Goal: Feedback & Contribution: Contribute content

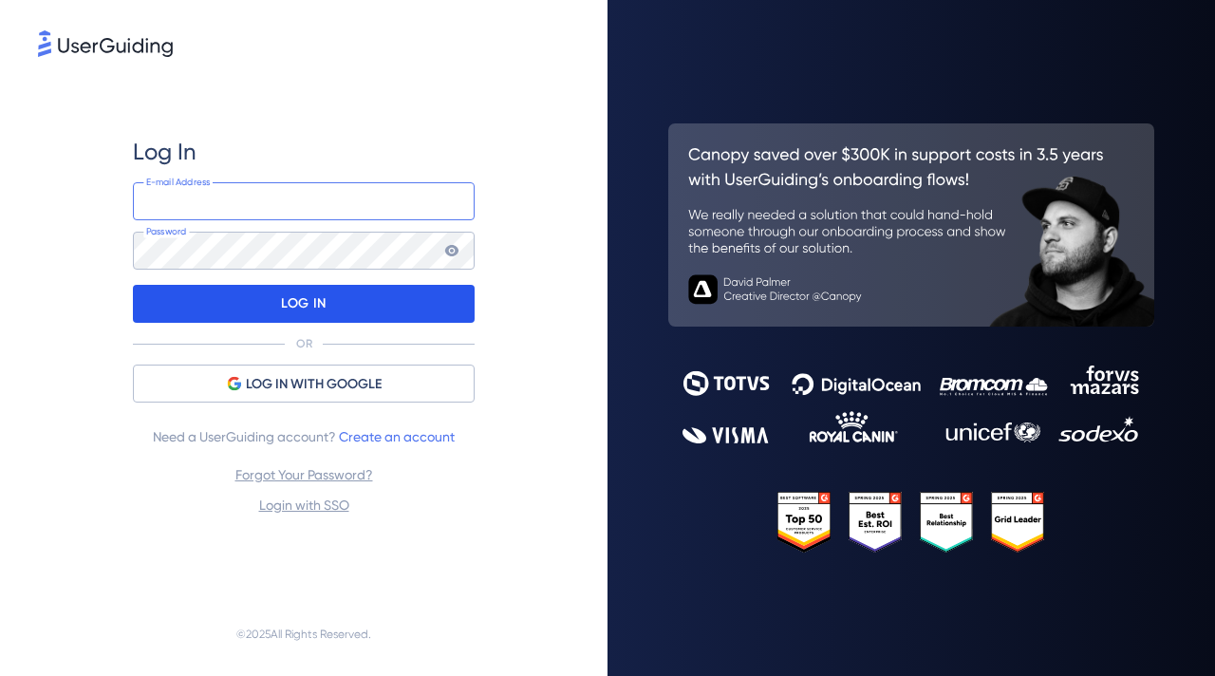
type input "[PERSON_NAME][EMAIL_ADDRESS][DOMAIN_NAME]"
click at [323, 294] on p "LOG IN" at bounding box center [303, 304] width 45 height 30
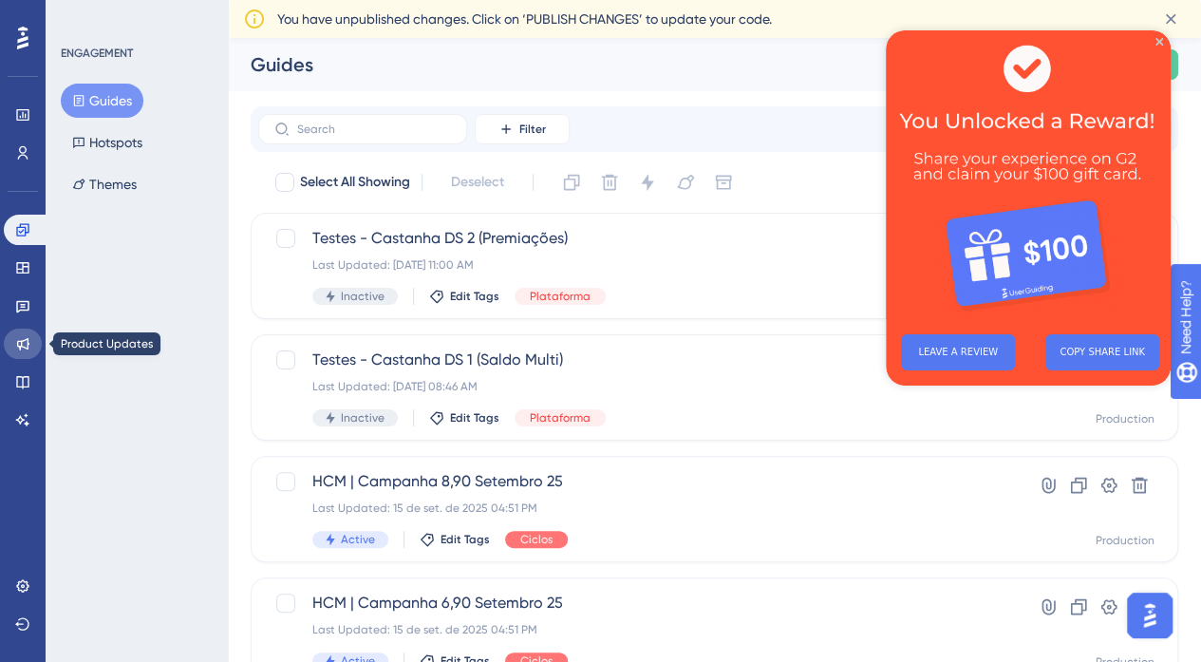
click at [28, 352] on link at bounding box center [23, 344] width 38 height 30
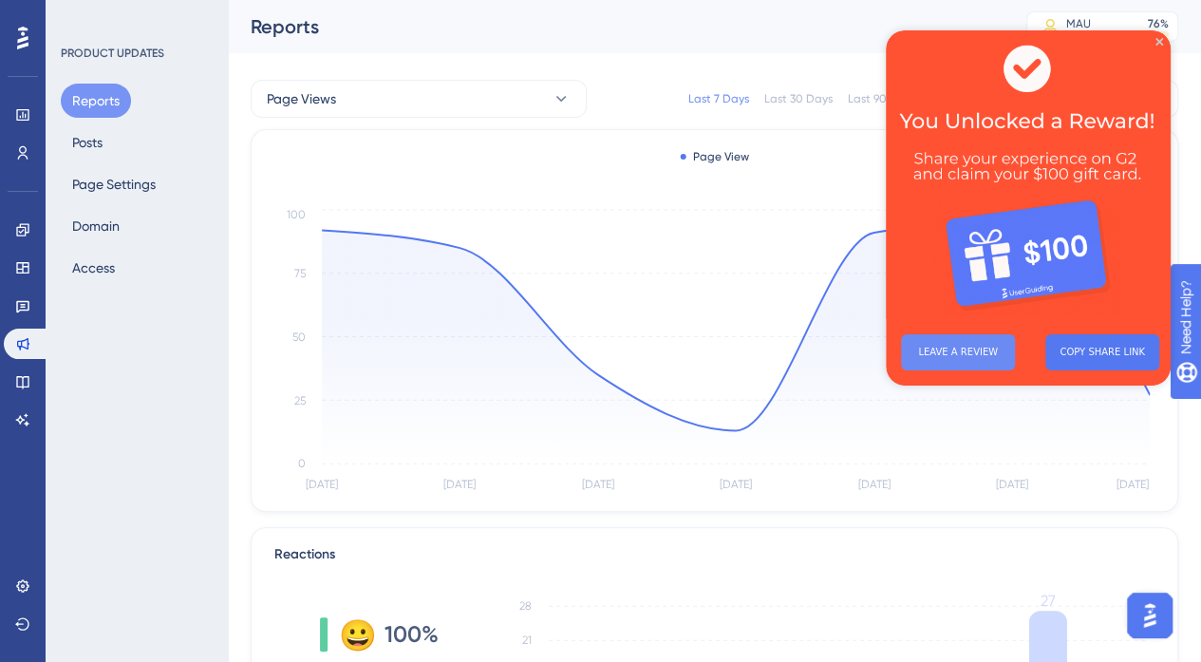
click at [935, 350] on button "LEAVE A REVIEW" at bounding box center [958, 352] width 114 height 36
click at [1159, 42] on icon "Close Preview" at bounding box center [1160, 42] width 8 height 8
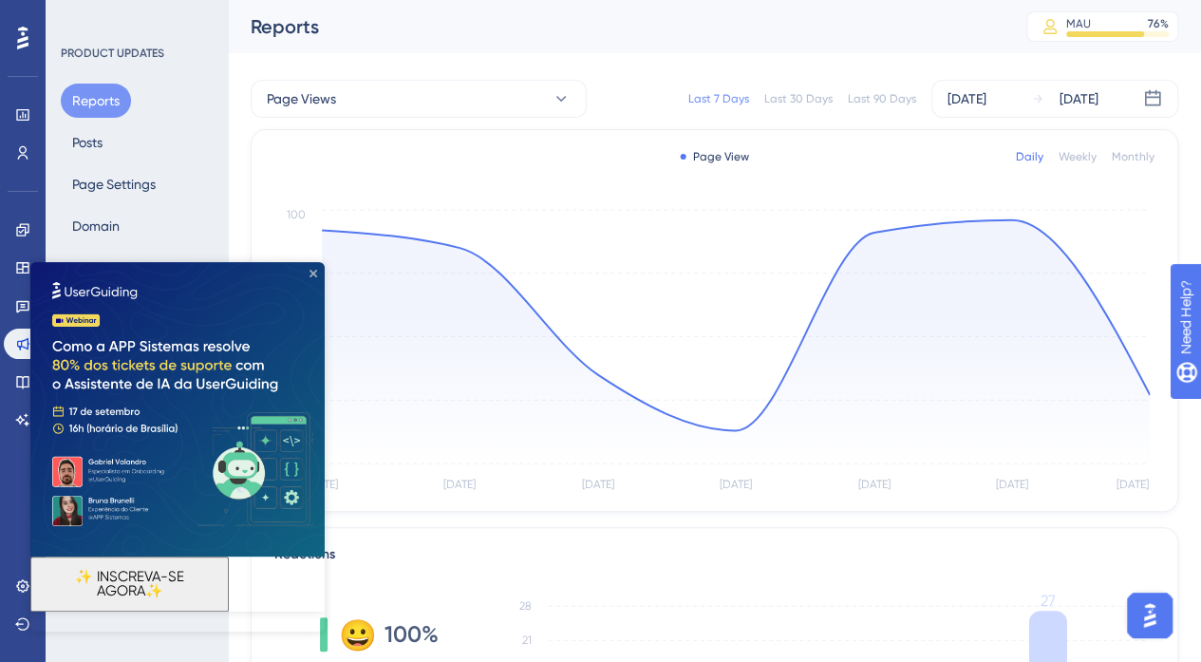
click at [310, 273] on icon "Close Preview" at bounding box center [314, 274] width 8 height 8
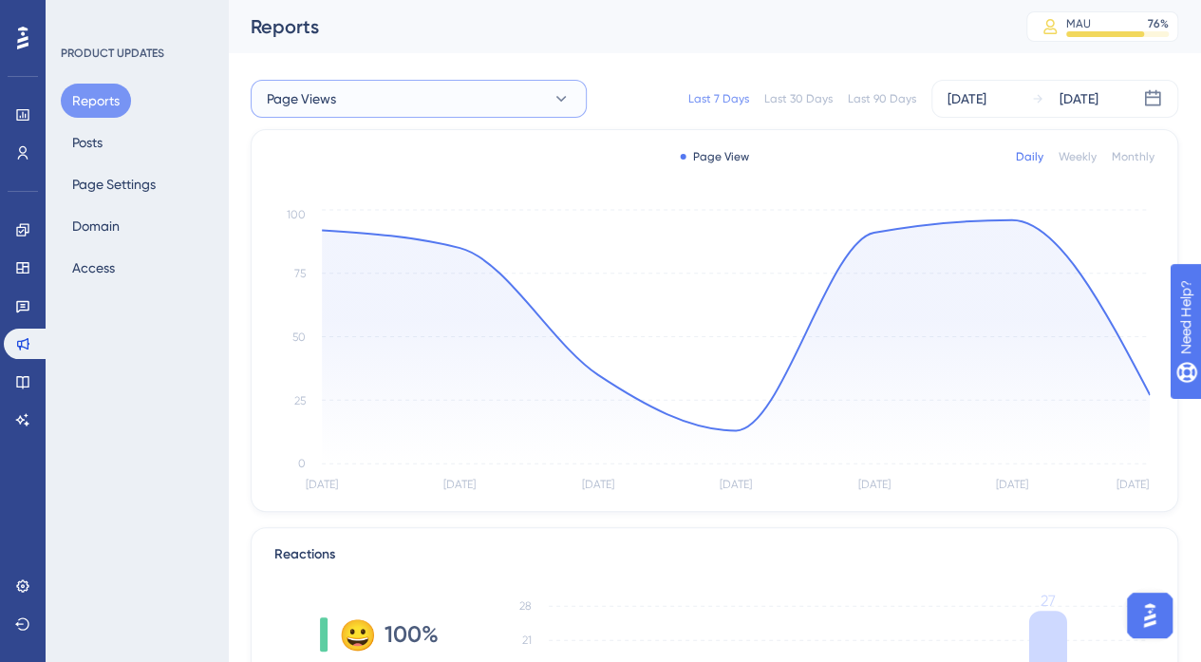
click at [518, 89] on button "Page Views" at bounding box center [419, 99] width 336 height 38
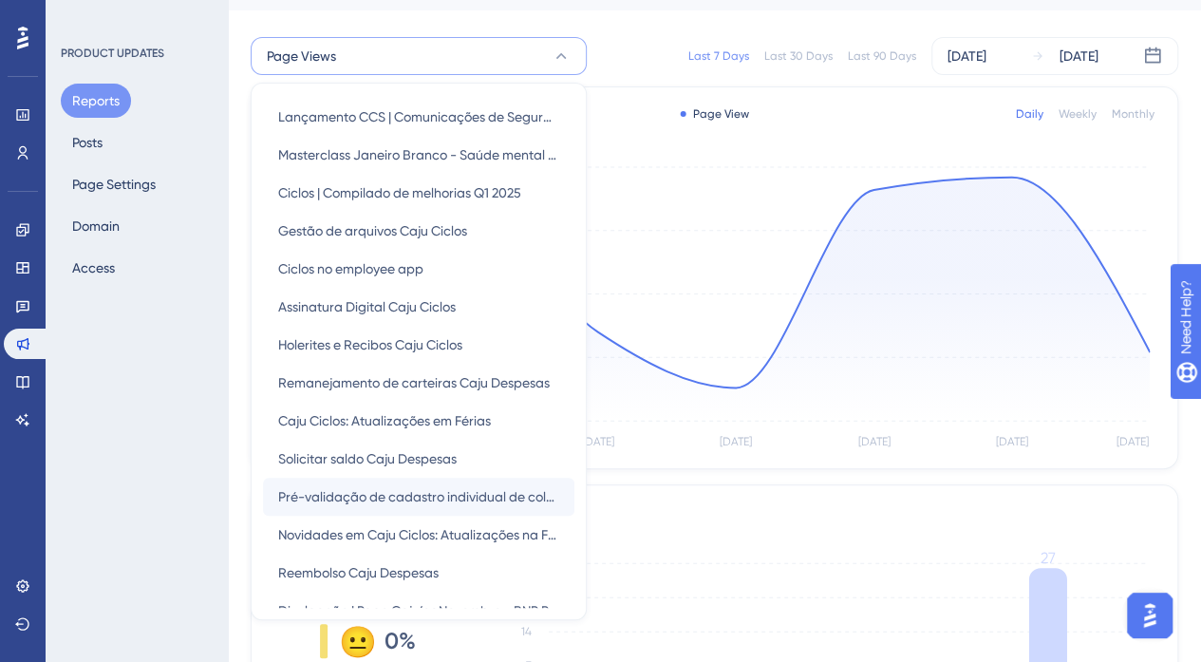
scroll to position [475, 0]
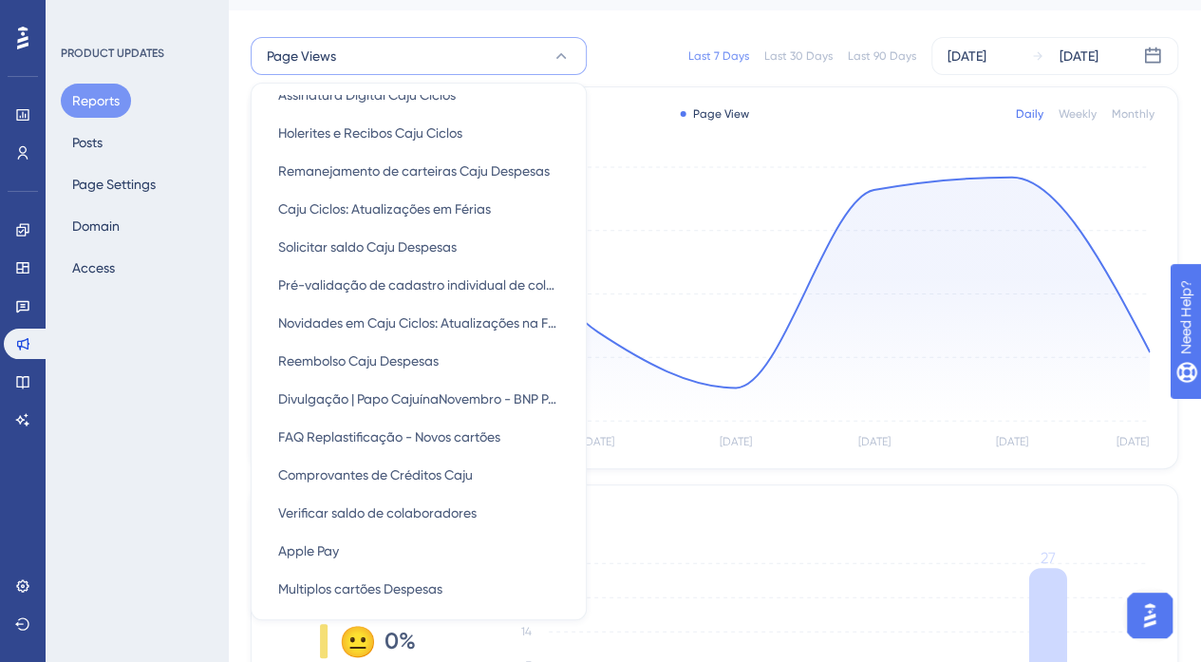
click at [651, 74] on div "Page Views Page Views Page Views Nova página de contratação Caju Mais Nova pági…" at bounding box center [715, 56] width 928 height 61
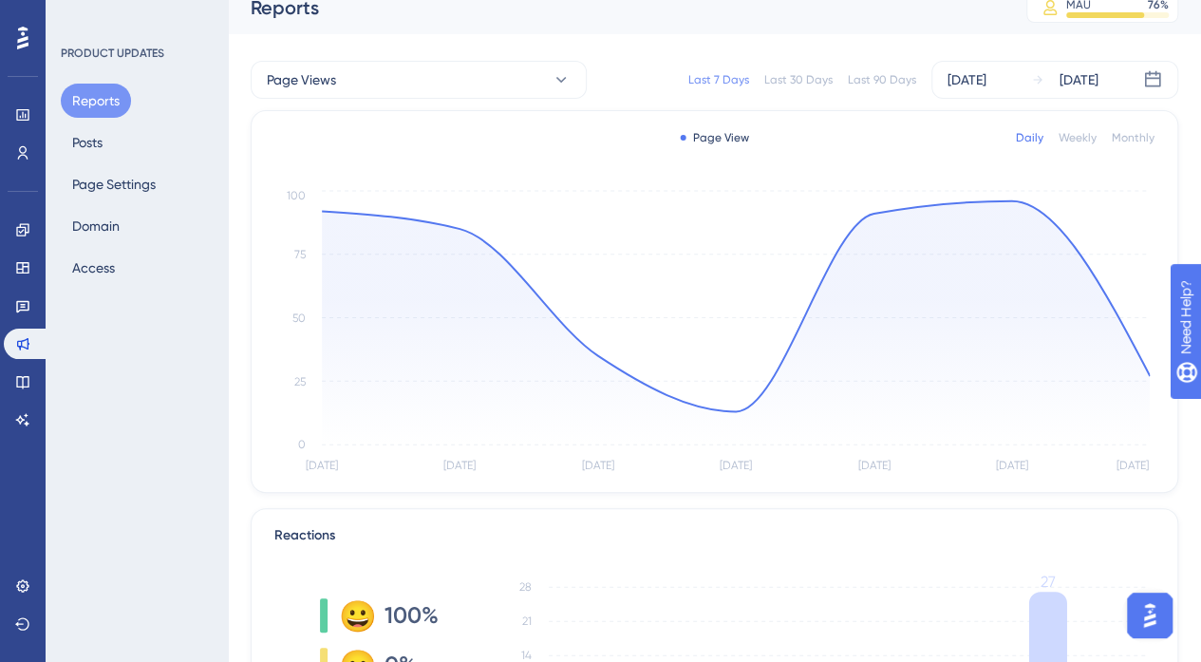
scroll to position [0, 0]
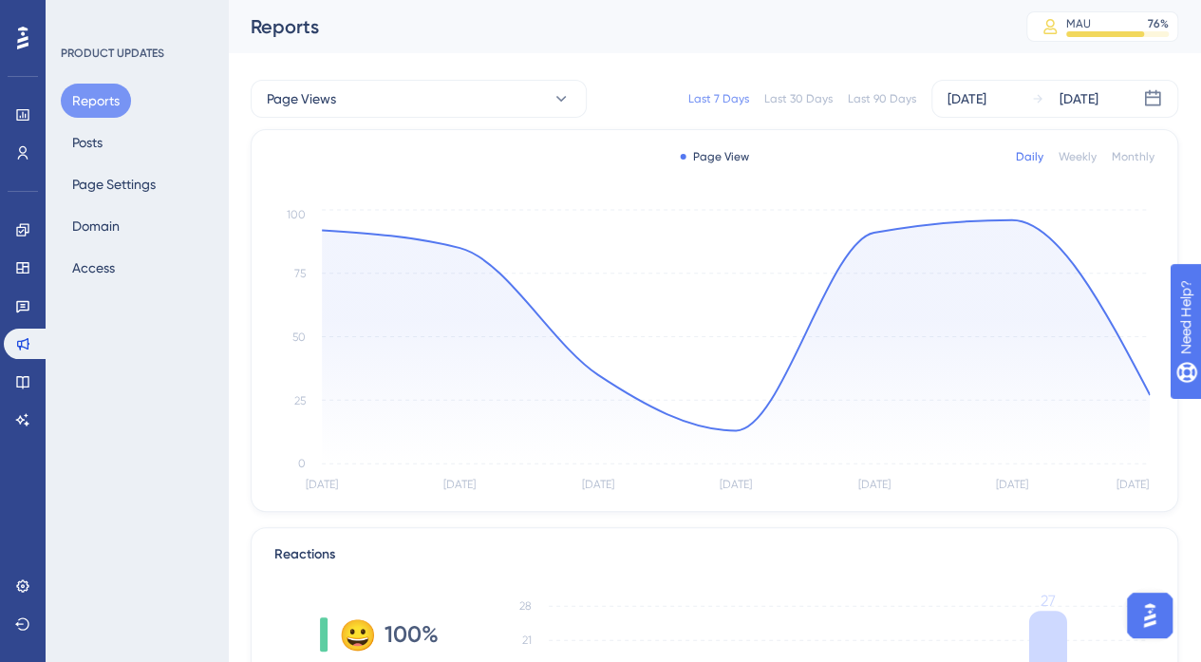
click at [1086, 159] on div "Weekly" at bounding box center [1078, 156] width 38 height 15
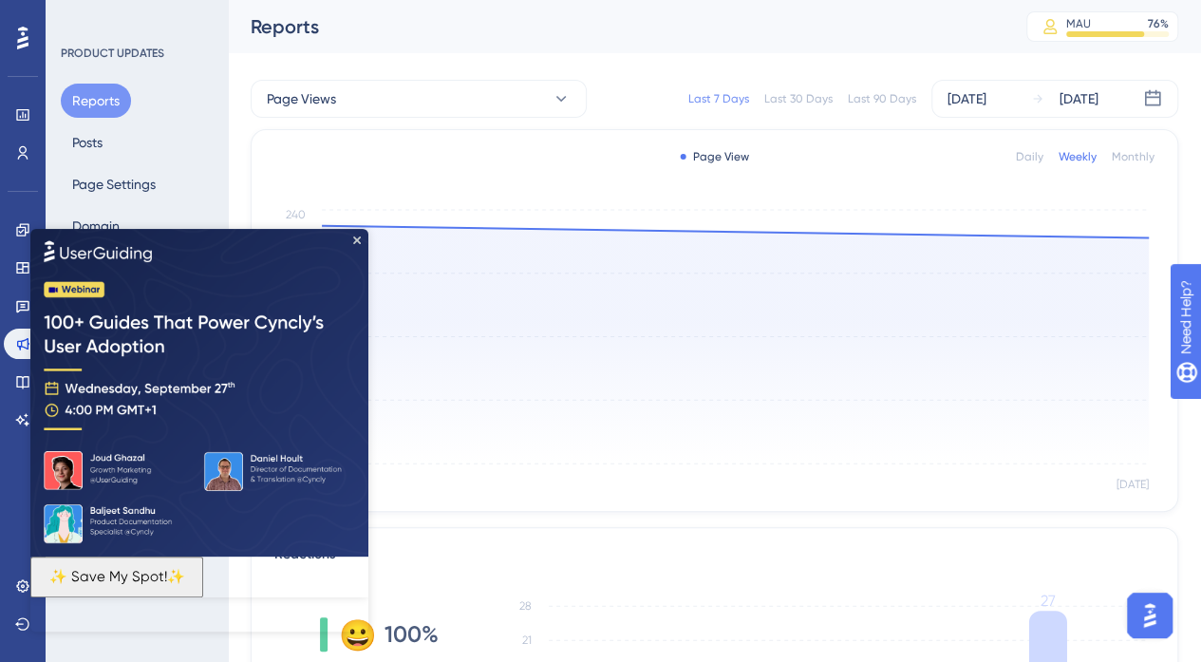
click at [1141, 158] on div "Monthly" at bounding box center [1133, 156] width 43 height 15
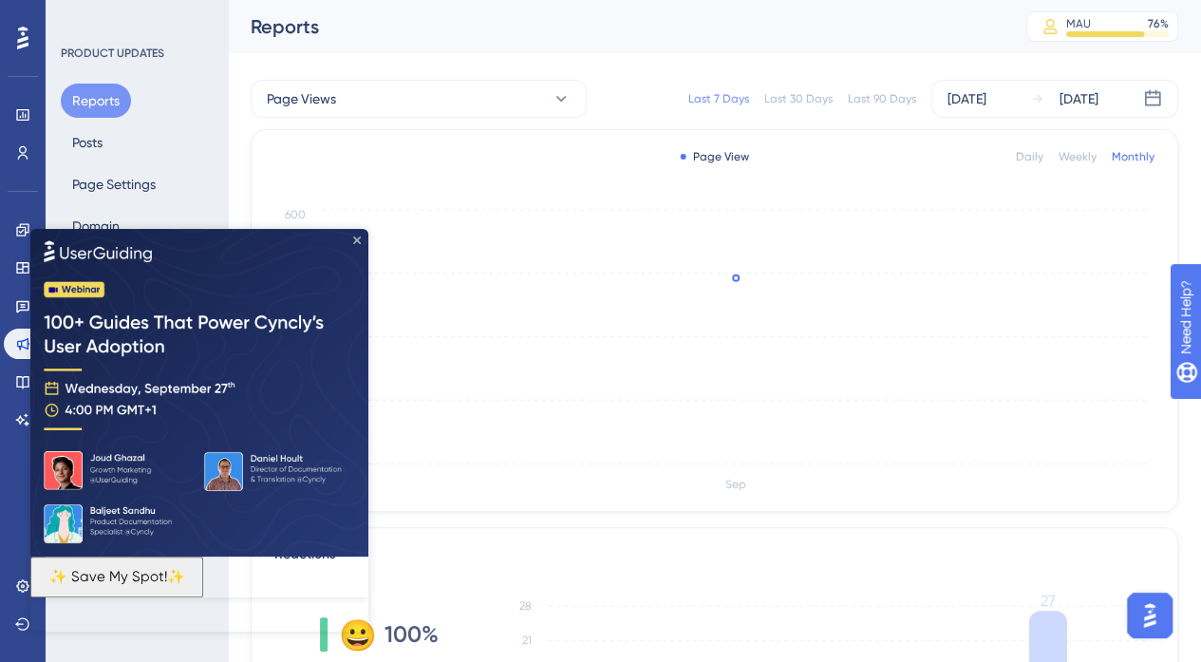
drag, startPoint x: 355, startPoint y: 241, endPoint x: 748, endPoint y: 416, distance: 430.2
click at [355, 241] on icon "Close Preview" at bounding box center [357, 240] width 8 height 8
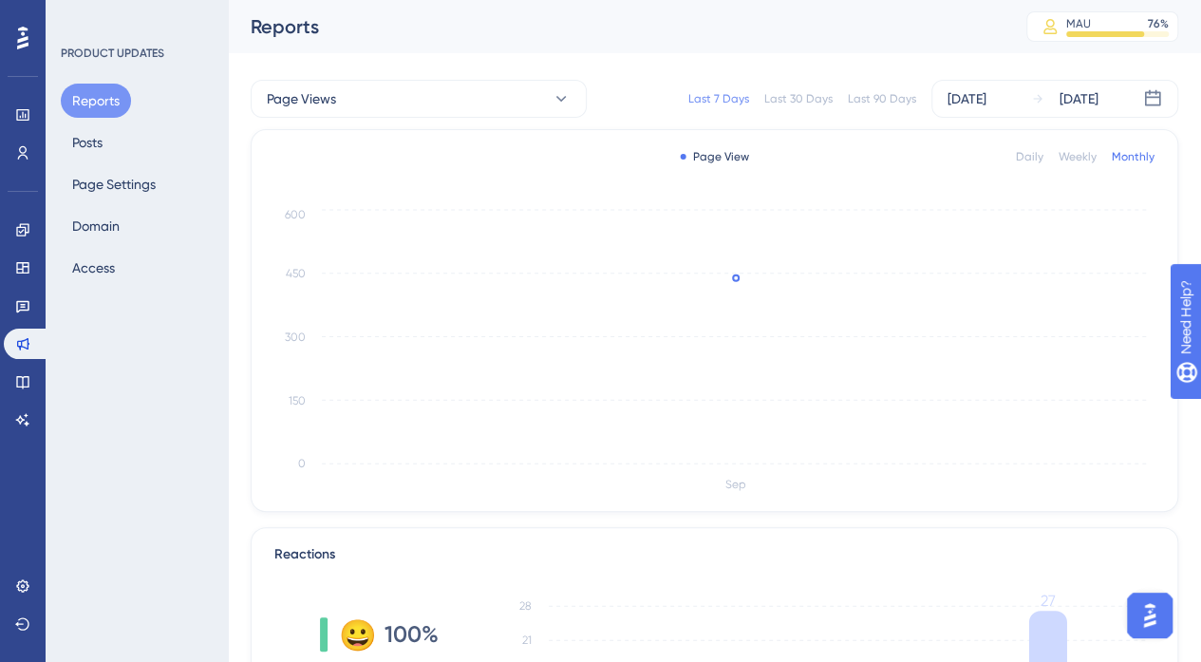
click at [874, 102] on div "Last 90 Days" at bounding box center [882, 98] width 68 height 15
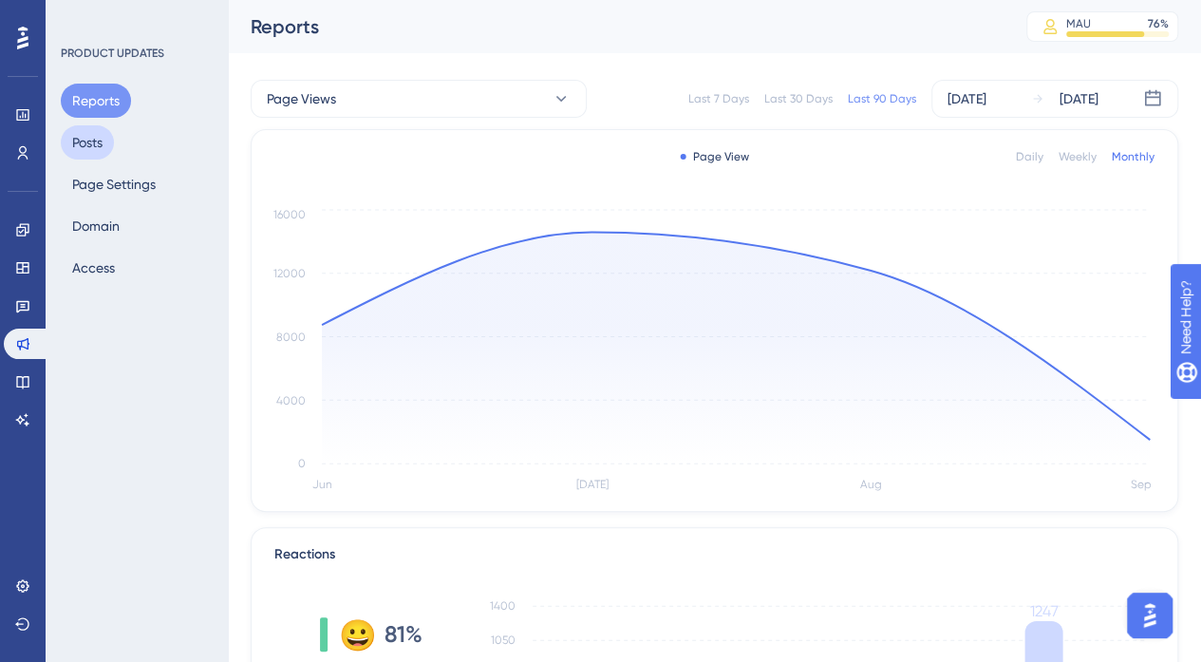
click at [97, 143] on button "Posts" at bounding box center [87, 142] width 53 height 34
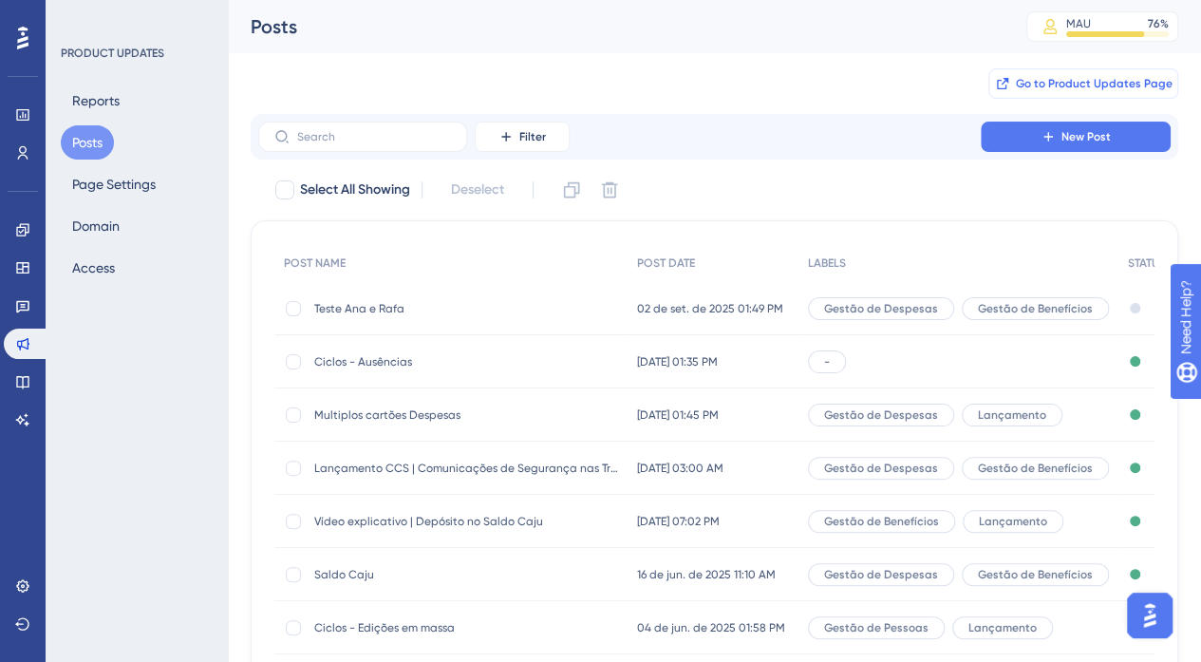
click at [1076, 92] on button "Go to Product Updates Page" at bounding box center [1084, 83] width 190 height 30
click at [1100, 134] on span "New Post" at bounding box center [1086, 136] width 49 height 15
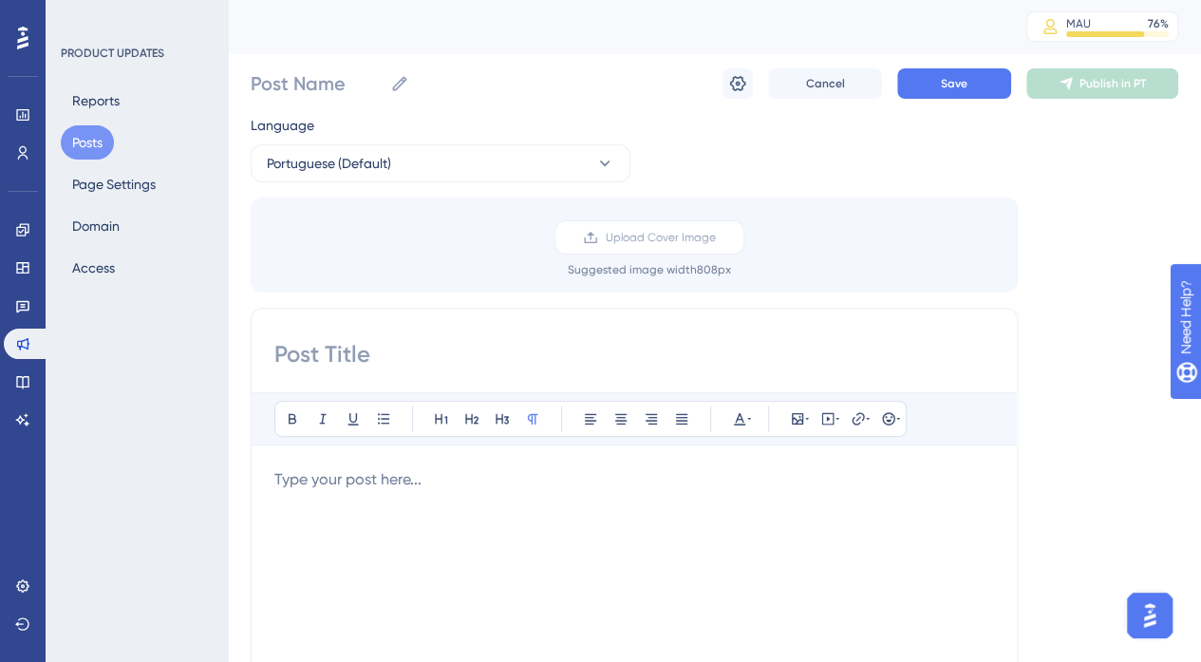
click at [376, 356] on input at bounding box center [634, 354] width 720 height 30
paste input "Cartão virtual exclusivo para Despesas agora disponível no app da Caju"
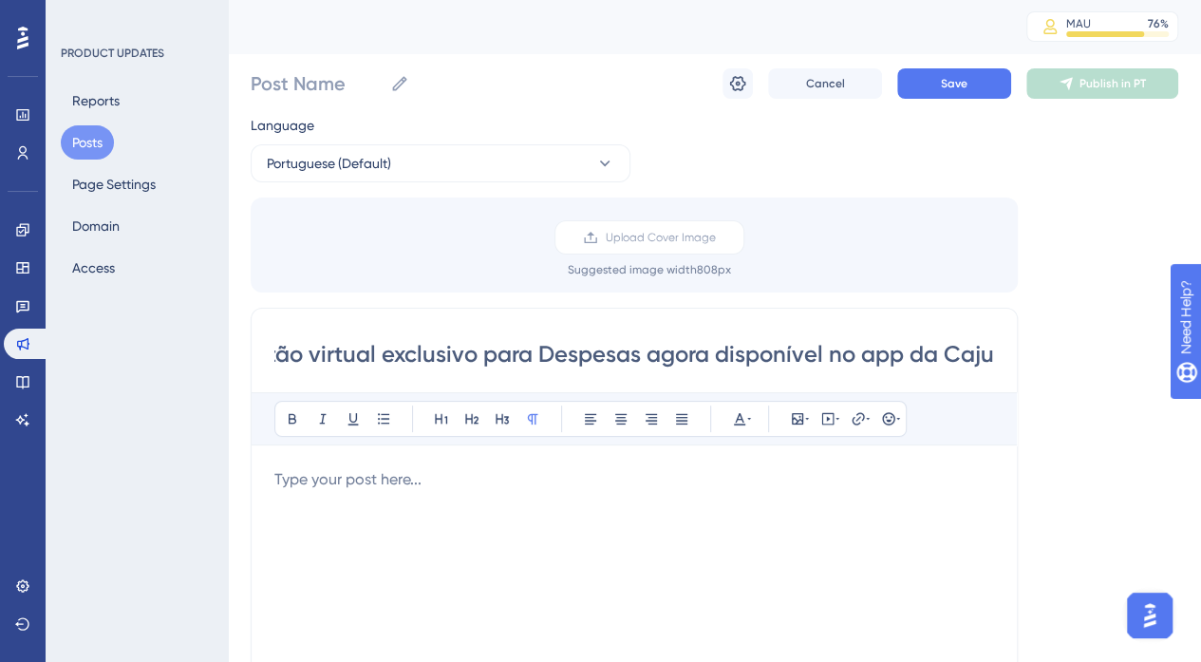
scroll to position [0, 44]
type input "Cartão virtual exclusivo para Despesas agora disponível no app da Caju"
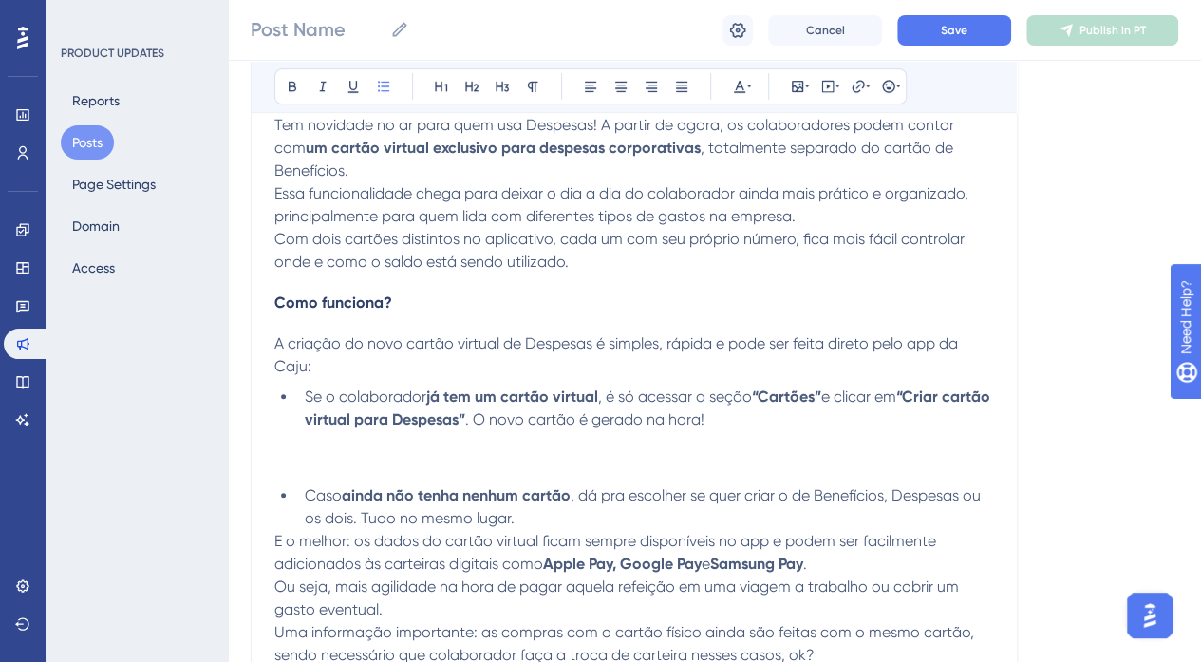
click at [476, 428] on li "Se o colaborador já tem um cartão virtual , é só acessar a seção “Cartões” e cl…" at bounding box center [645, 431] width 697 height 91
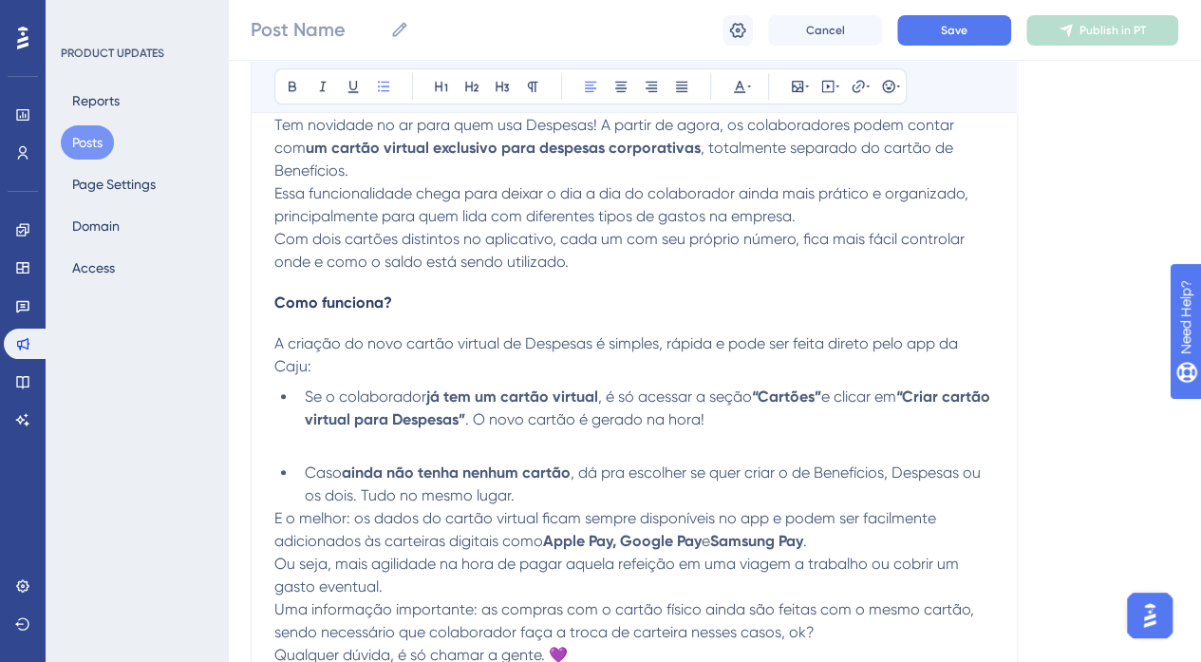
click at [476, 427] on li "Se o colaborador já tem um cartão virtual , é só acessar a seção “Cartões” e cl…" at bounding box center [645, 420] width 697 height 68
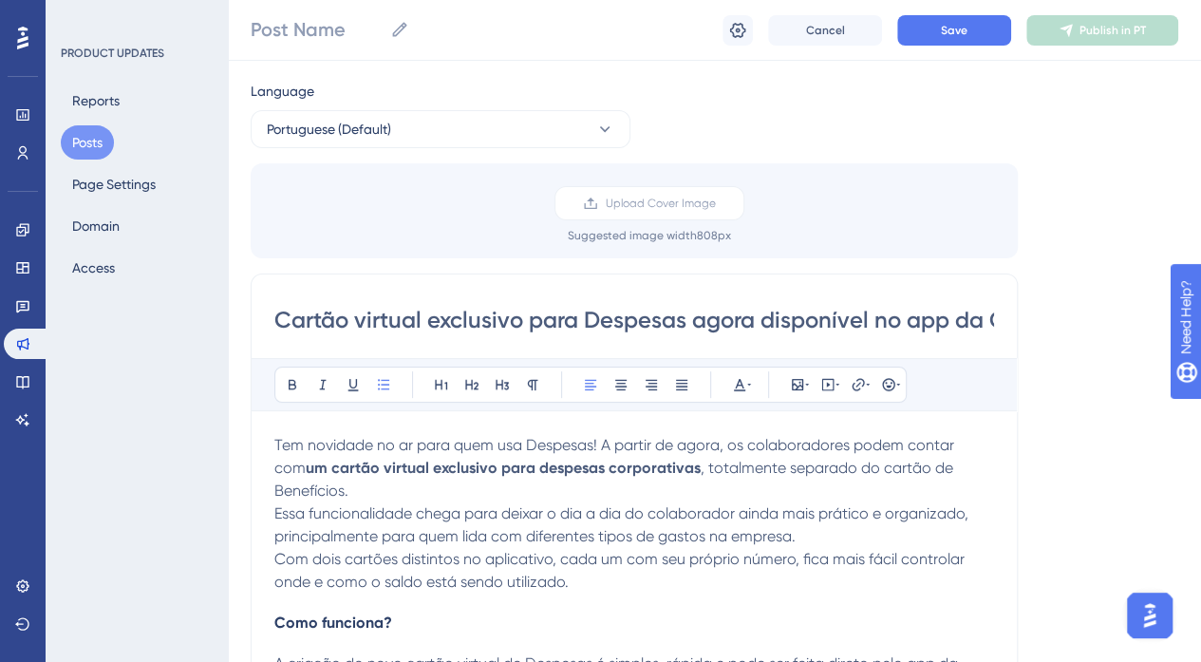
scroll to position [35, 0]
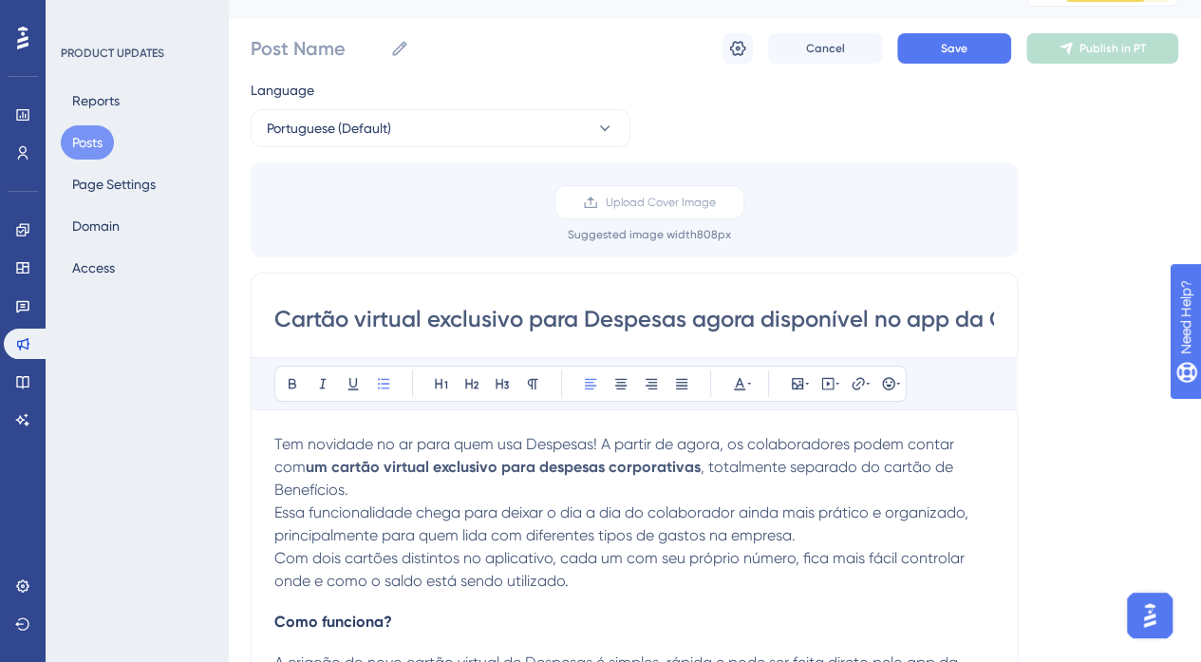
click at [817, 502] on p "Essa funcionalidade chega para deixar o dia a dia do colaborador ainda mais prá…" at bounding box center [634, 524] width 720 height 46
click at [957, 461] on span ", totalmente separado do cartão de Benefícios." at bounding box center [615, 478] width 683 height 41
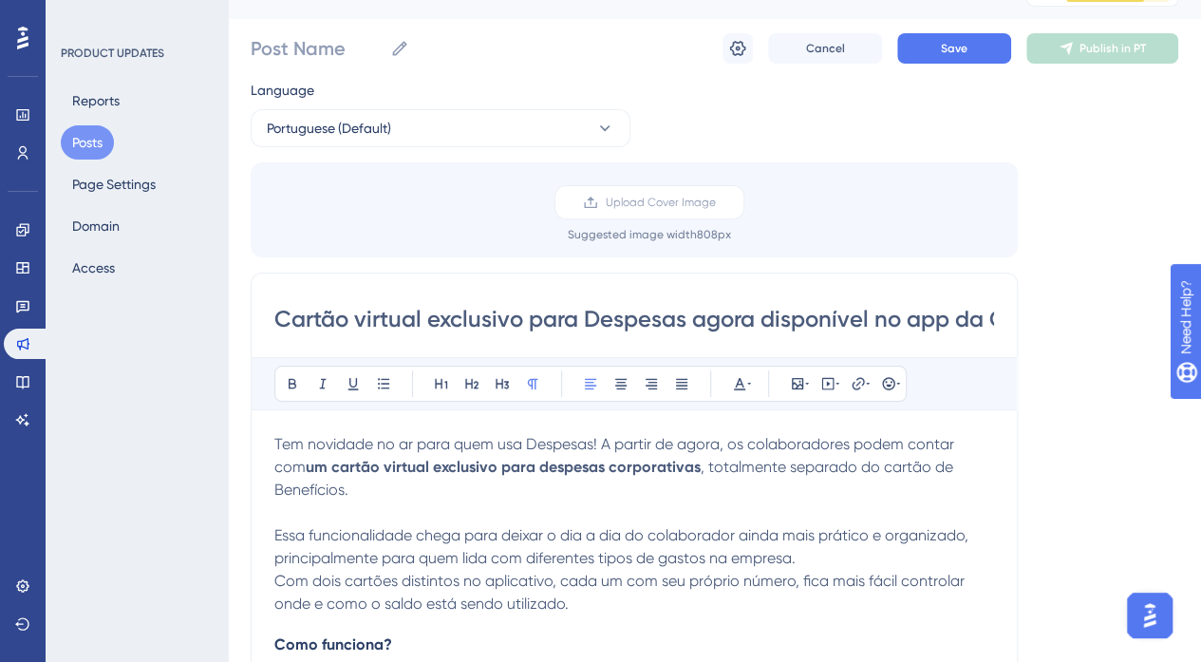
click at [847, 524] on p "Essa funcionalidade chega para deixar o dia a dia do colaborador ainda mais prá…" at bounding box center [634, 547] width 720 height 46
click at [838, 537] on p "Essa funcionalidade chega para deixar o dia a dia do colaborador ainda mais prá…" at bounding box center [634, 547] width 720 height 46
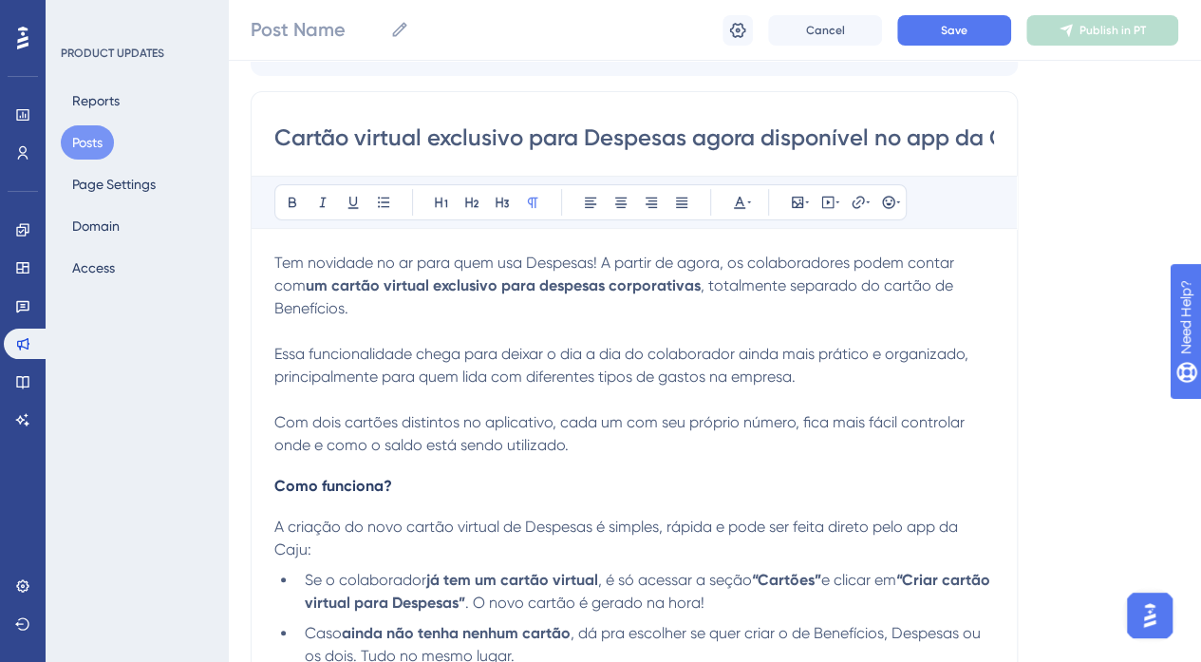
scroll to position [225, 0]
click at [337, 476] on strong "Como funciona?" at bounding box center [333, 485] width 118 height 18
click at [465, 195] on icon at bounding box center [471, 201] width 15 height 15
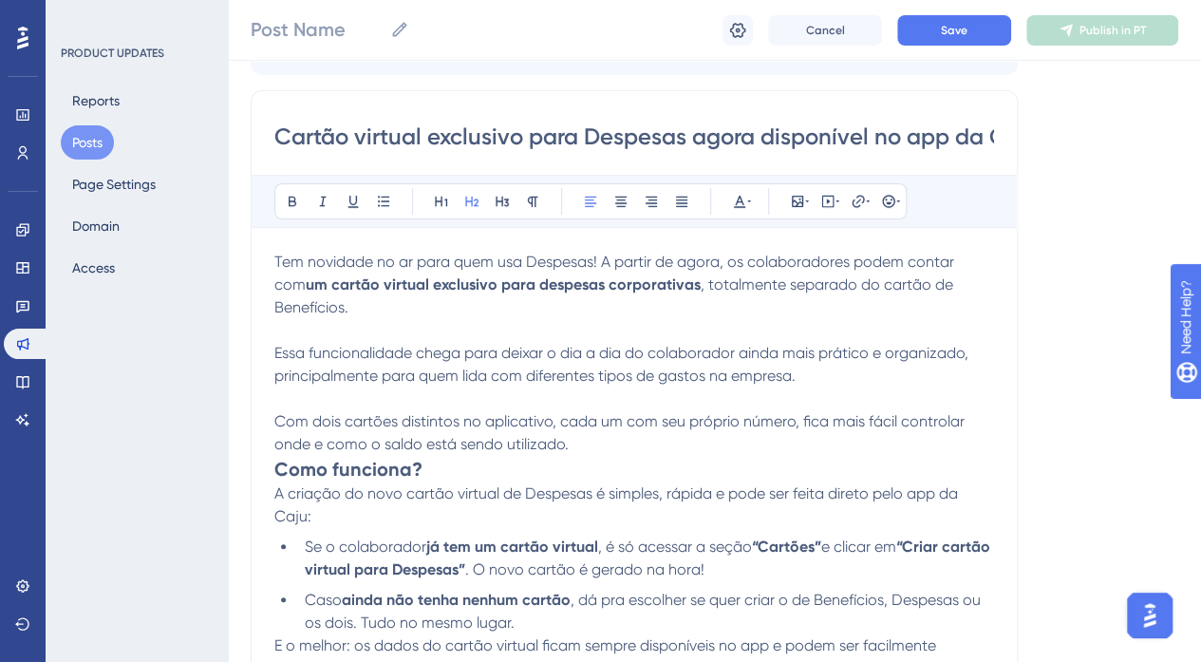
click at [604, 413] on p "Com dois cartões distintos no aplicativo, cada um com seu próprio número, fica …" at bounding box center [634, 433] width 720 height 46
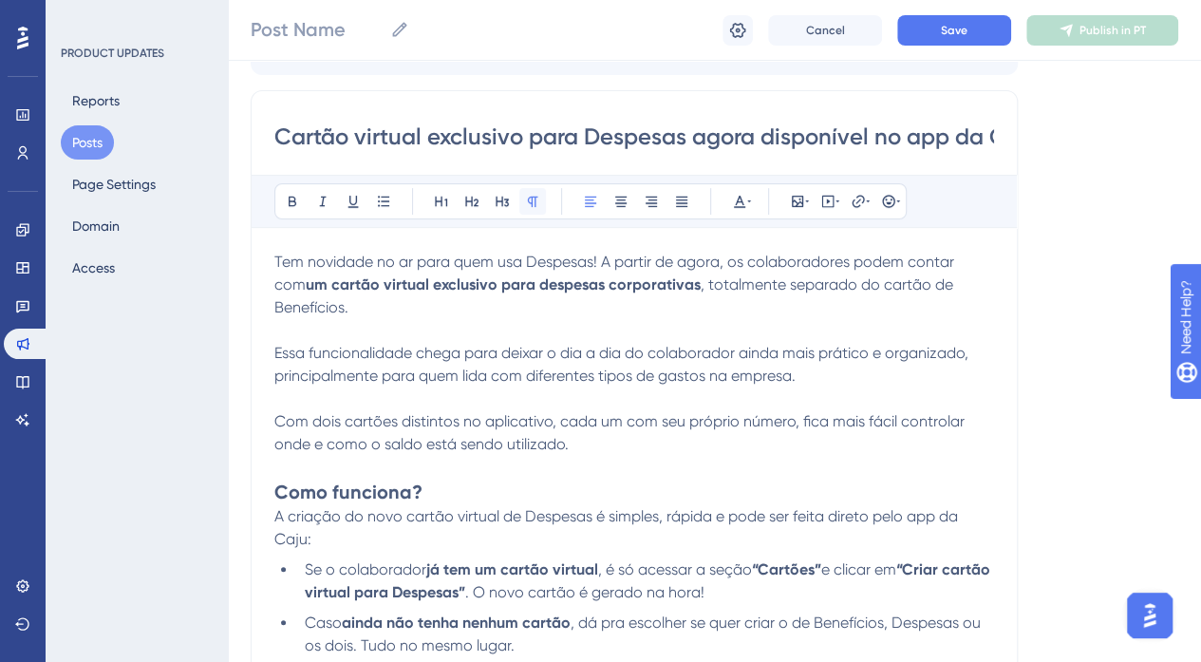
click at [524, 208] on button at bounding box center [532, 201] width 27 height 27
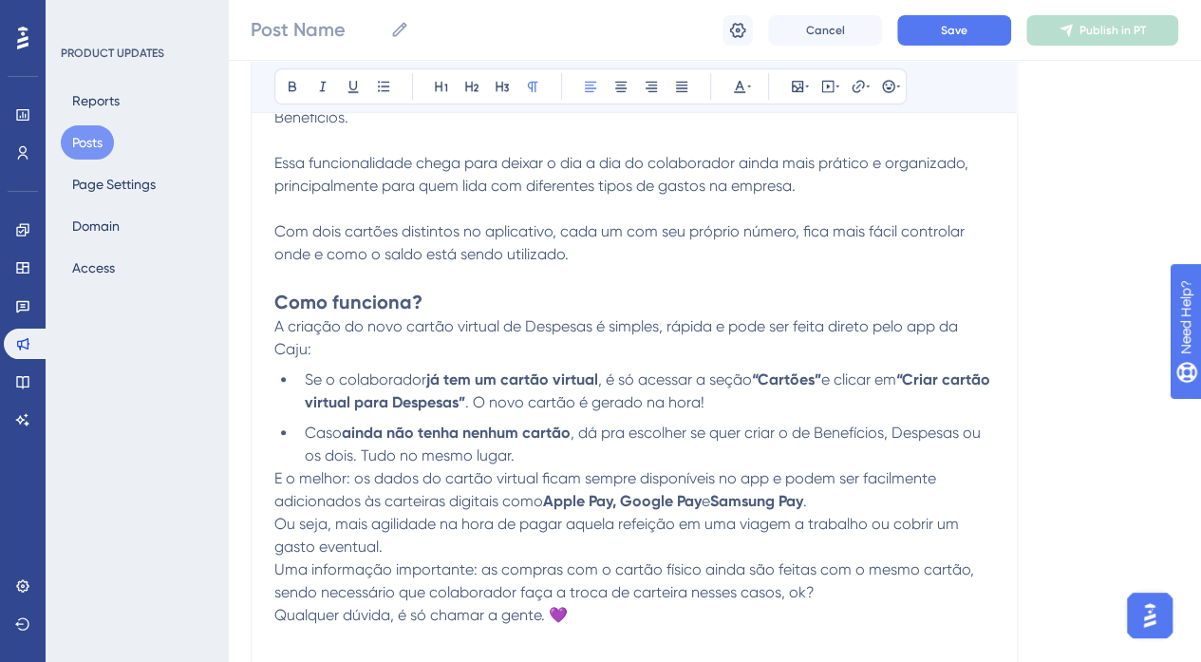
click at [854, 478] on p "E o melhor: os dados do cartão virtual ficam sempre disponíveis no app e podem …" at bounding box center [634, 490] width 720 height 46
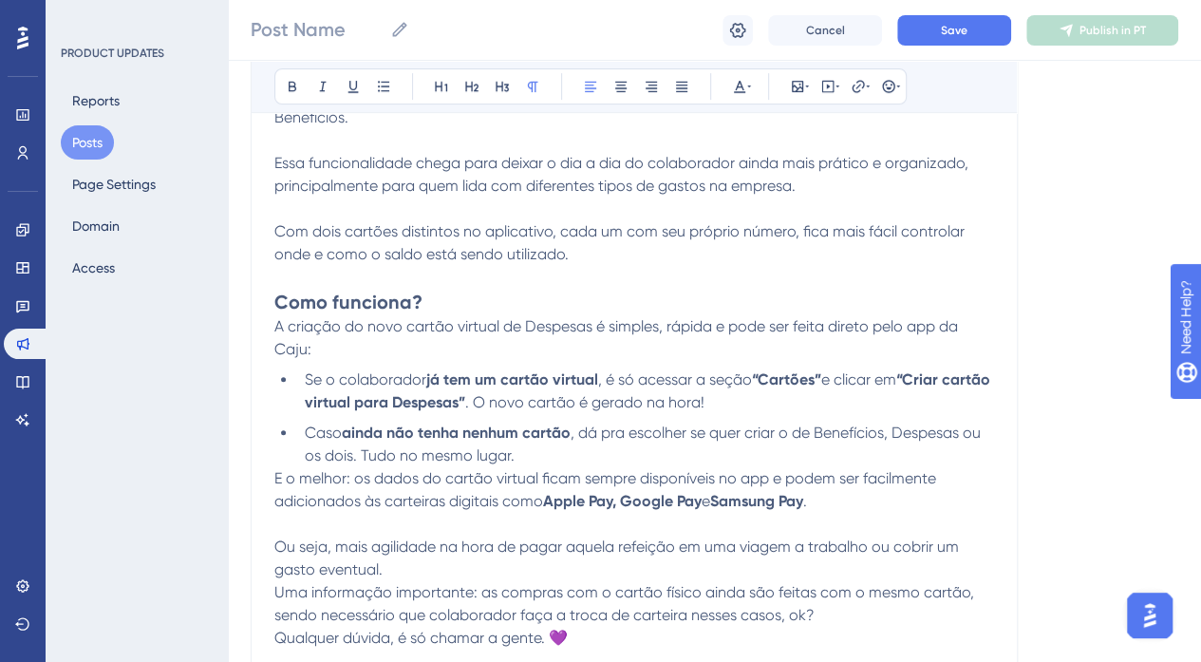
click at [809, 537] on span "Ou seja, mais agilidade na hora de pagar aquela refeição em uma viagem a trabal…" at bounding box center [618, 557] width 688 height 41
click at [274, 537] on span "Ou seja, mais agilidade na hora de pagar aquela refeição em uma viagem a trabal…" at bounding box center [618, 557] width 688 height 41
click at [274, 583] on span "Uma informação importante: as compras com o cartão físico ainda são feitas com …" at bounding box center [626, 603] width 704 height 41
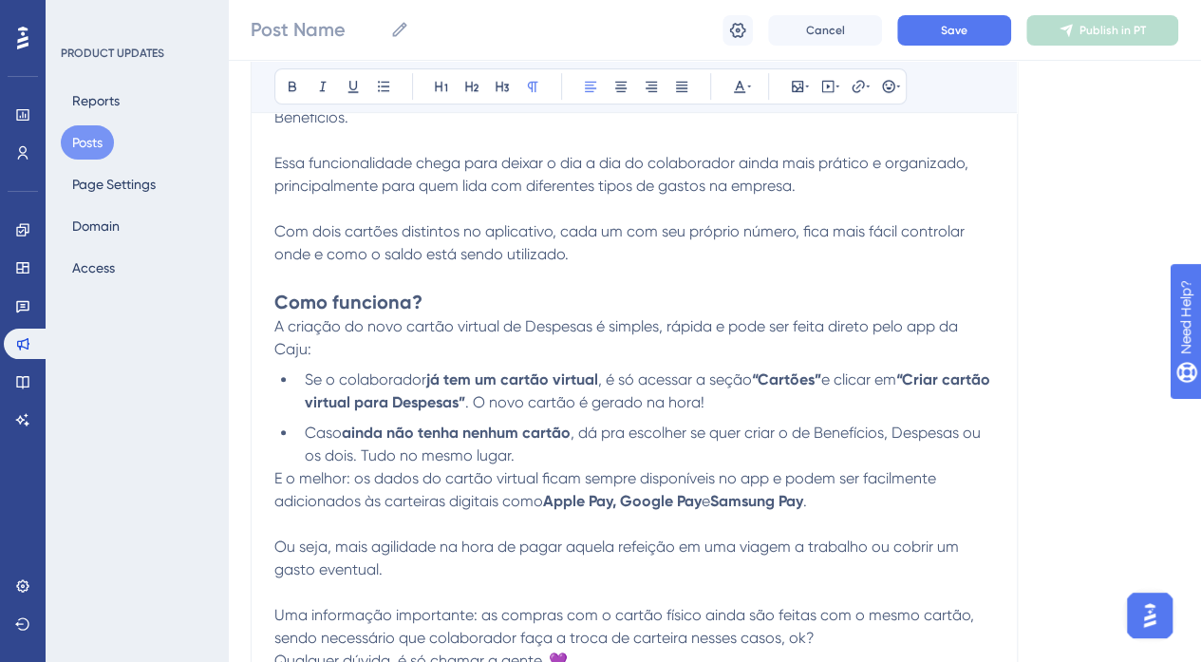
click at [276, 651] on span "Qualquer dúvida, é só chamar a gente. 💜" at bounding box center [420, 660] width 293 height 18
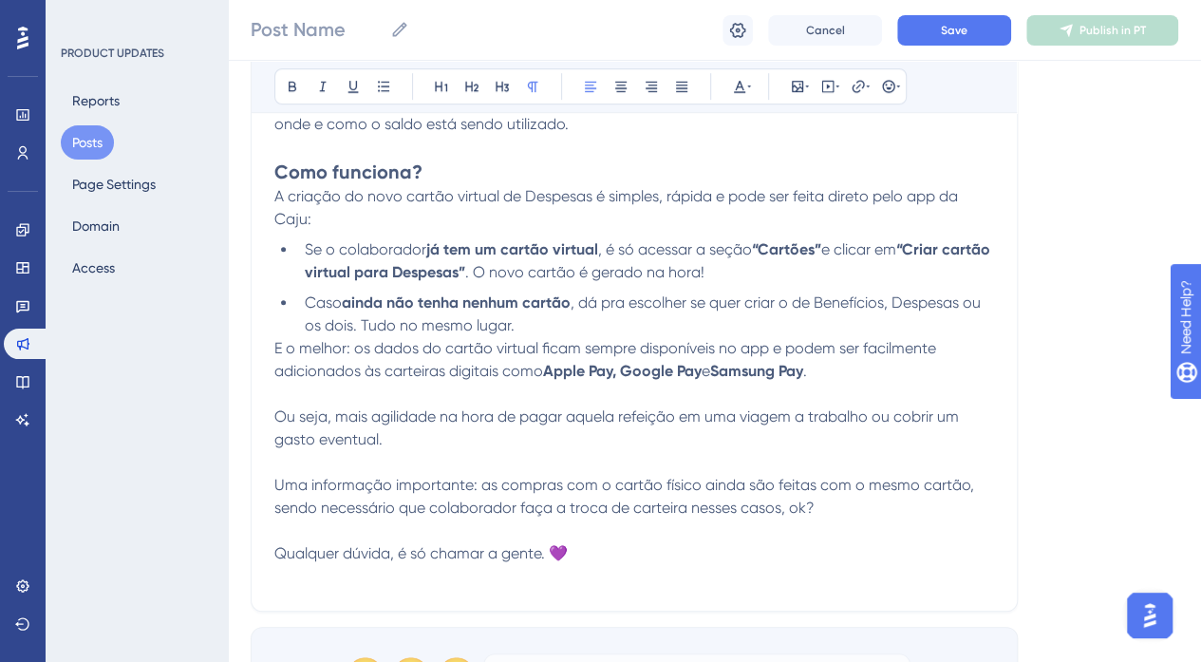
scroll to position [605, 0]
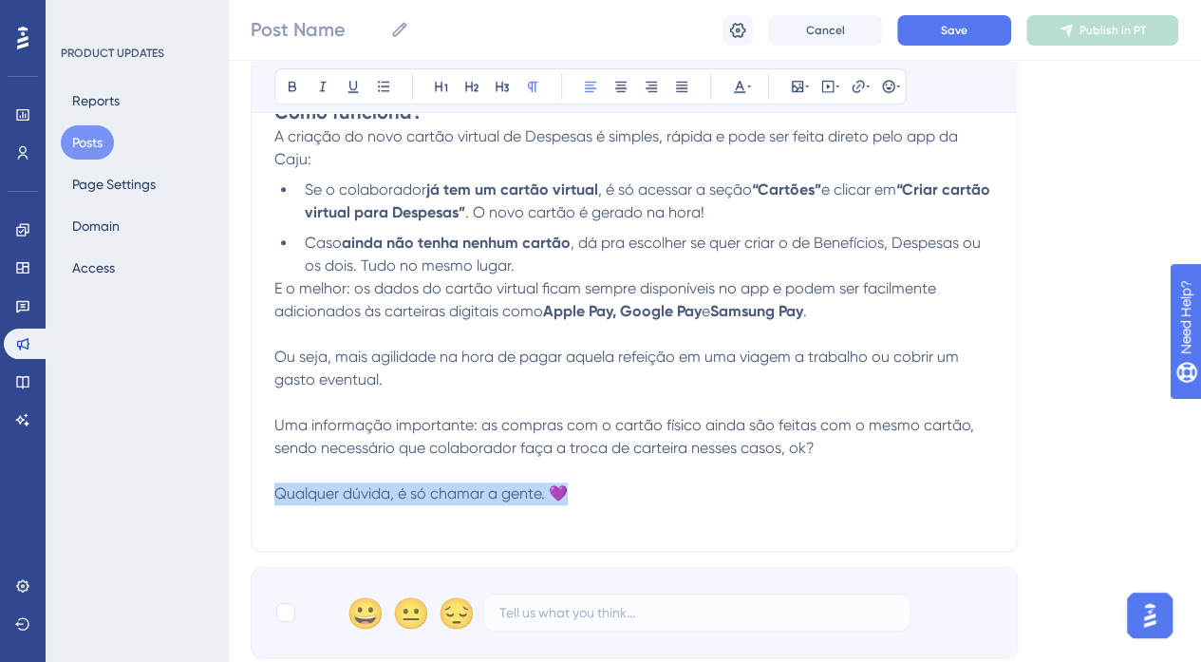
click at [619, 482] on p "Qualquer dúvida, é só chamar a gente. 💜" at bounding box center [634, 493] width 720 height 23
click at [626, 482] on p "Qualquer dúvida, é só chamar a gente. 💜" at bounding box center [634, 493] width 720 height 23
drag, startPoint x: 398, startPoint y: 466, endPoint x: 553, endPoint y: 472, distance: 154.9
click at [553, 484] on span "Qualquer dúvida, é só chamar a gente. 💜" at bounding box center [420, 493] width 293 height 18
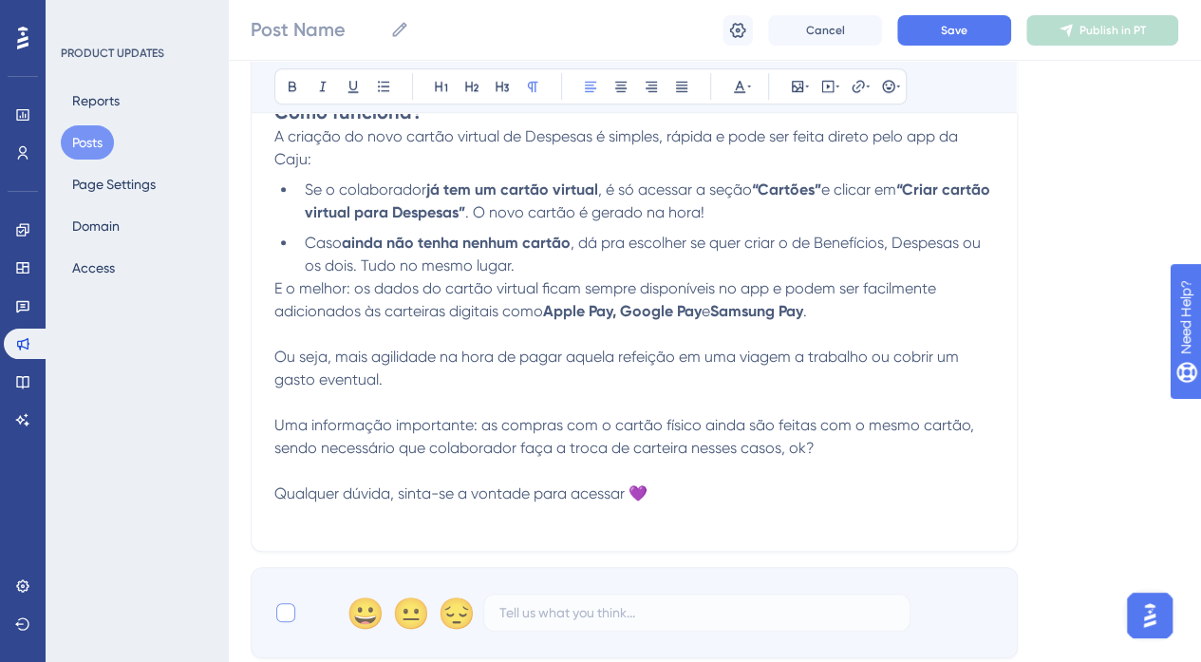
click at [285, 603] on div at bounding box center [285, 612] width 19 height 19
checkbox input "true"
click at [632, 484] on span "Qualquer dúvida, sinta-se a vontade para acessar 💜" at bounding box center [460, 493] width 373 height 18
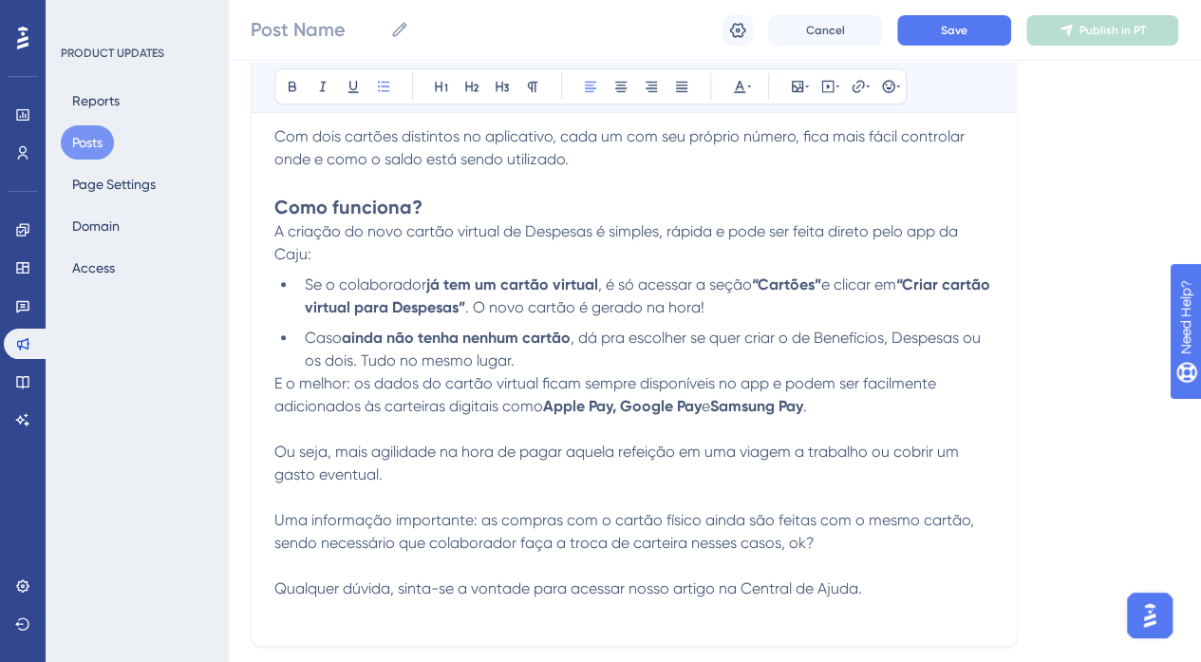
click at [931, 329] on span ", dá pra escolher se quer criar o de Benefícios, Despesas ou os dois. Tudo no m…" at bounding box center [645, 349] width 680 height 41
click at [911, 327] on li "Caso ainda não tenha nenhum cartão , dá pra escolher se quer criar o de Benefíc…" at bounding box center [645, 350] width 697 height 46
click at [274, 374] on span "E o melhor: os dados do cartão virtual ficam sempre disponíveis no app e podem …" at bounding box center [607, 394] width 666 height 41
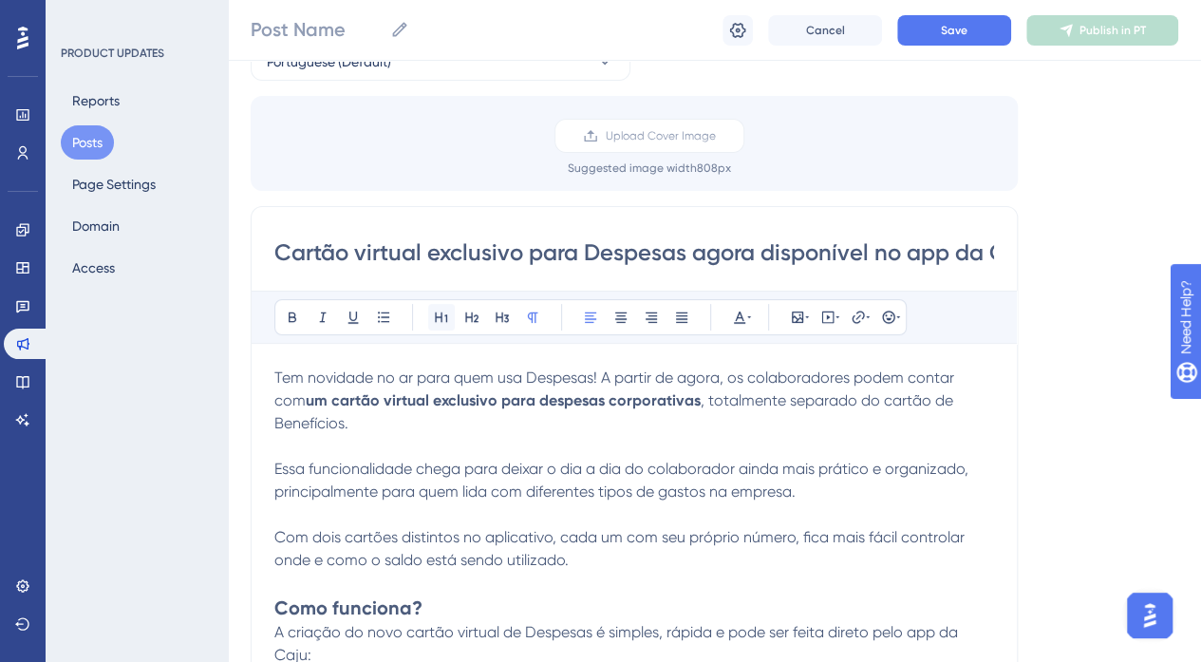
scroll to position [0, 0]
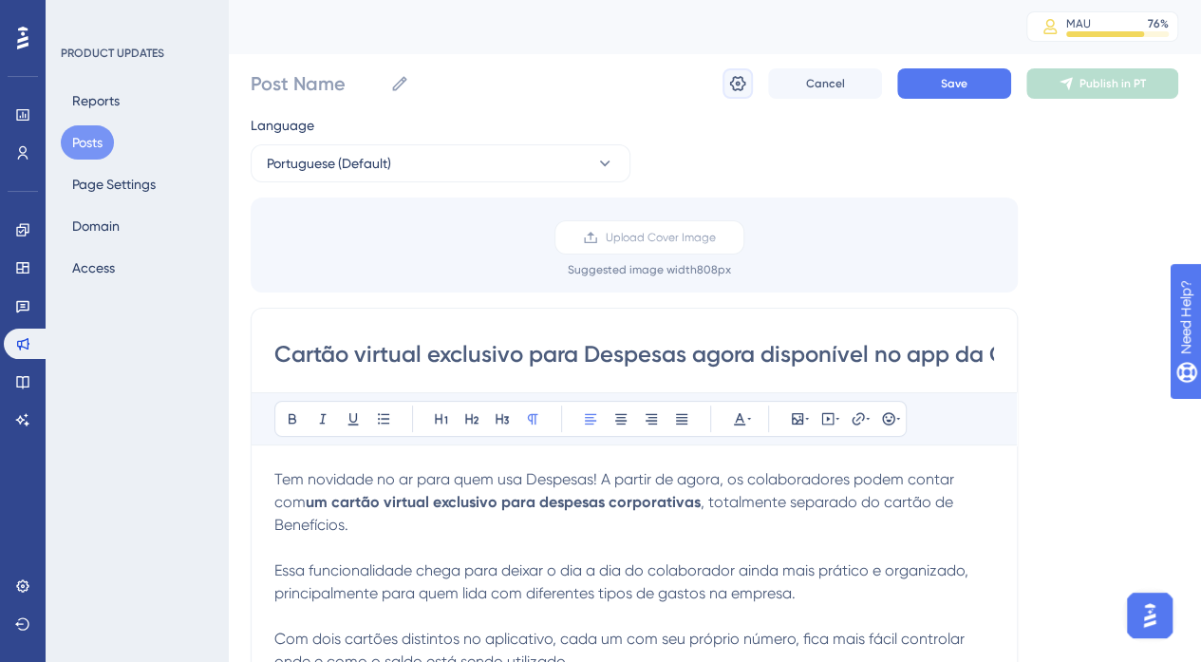
click at [744, 84] on icon at bounding box center [738, 83] width 16 height 15
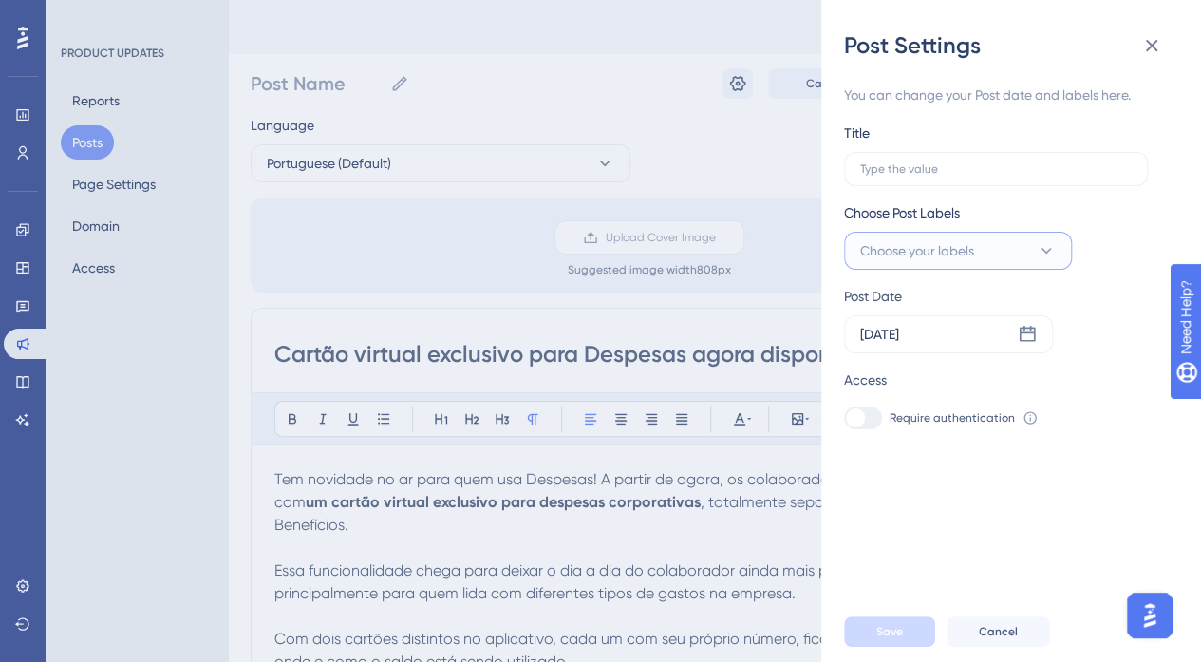
click at [1046, 242] on icon at bounding box center [1046, 250] width 19 height 19
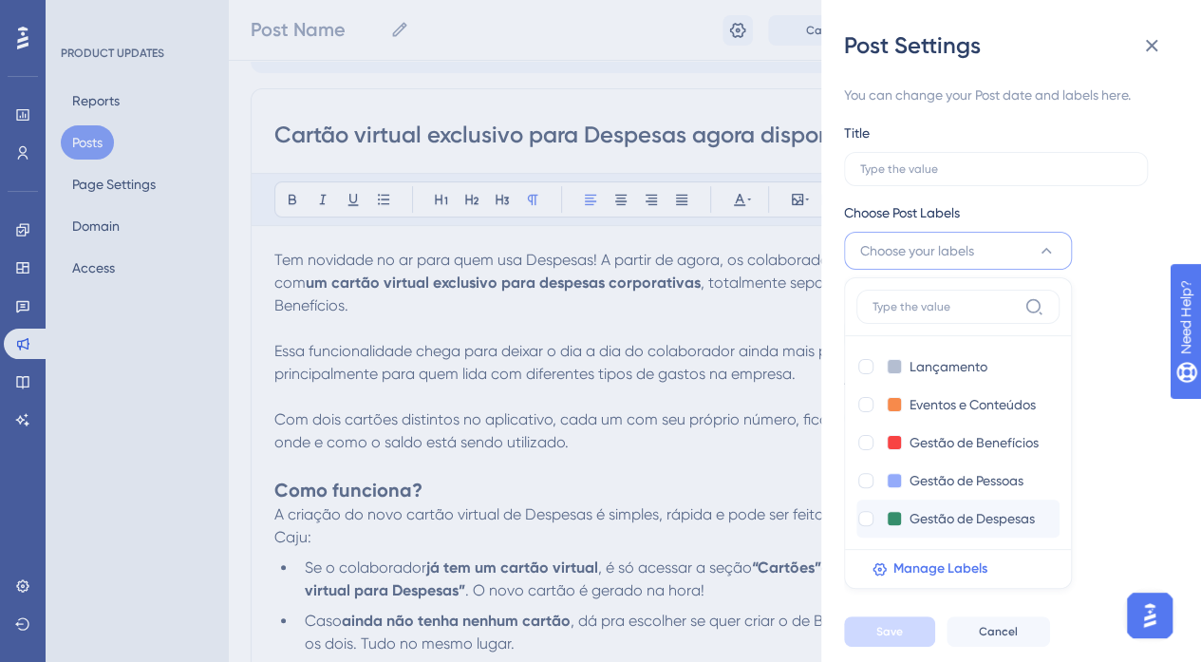
scroll to position [285, 0]
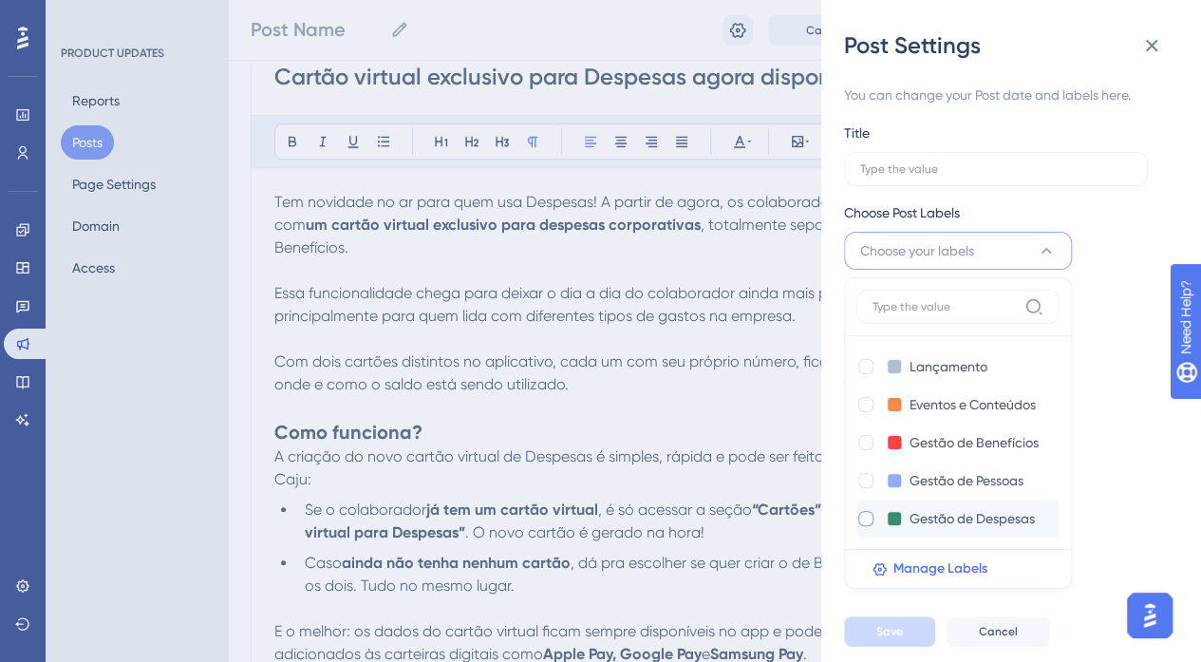
click at [867, 519] on div at bounding box center [865, 518] width 15 height 15
checkbox input "true"
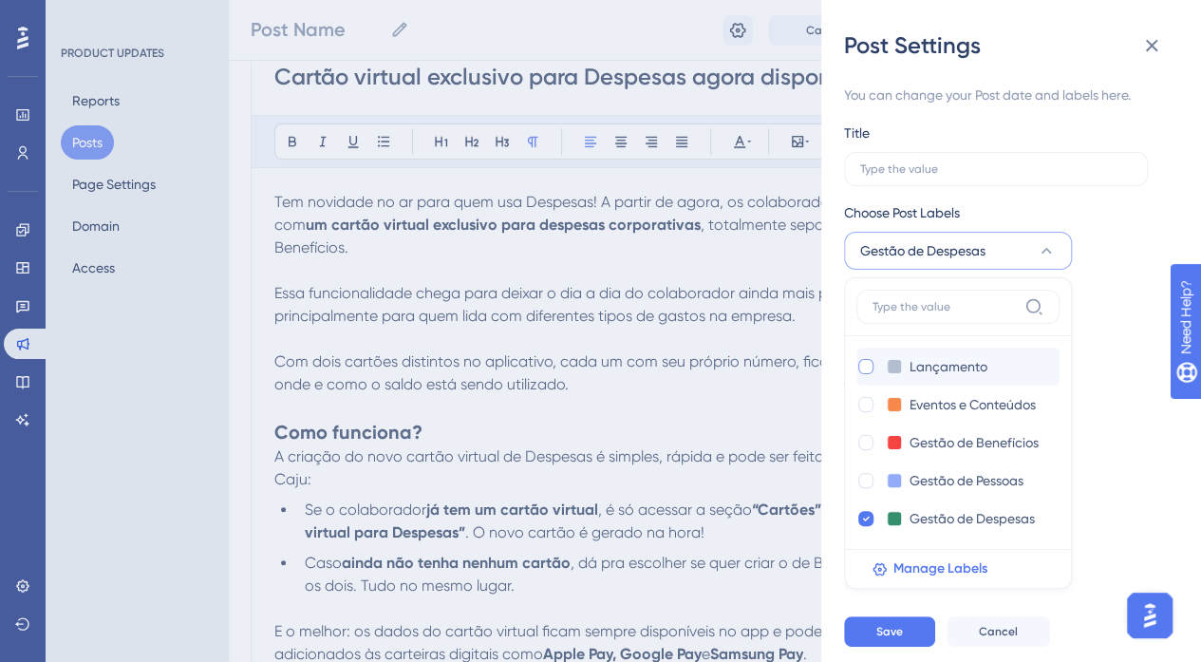
click at [862, 362] on div at bounding box center [865, 366] width 15 height 15
checkbox input "true"
click at [1050, 249] on icon at bounding box center [1046, 250] width 19 height 19
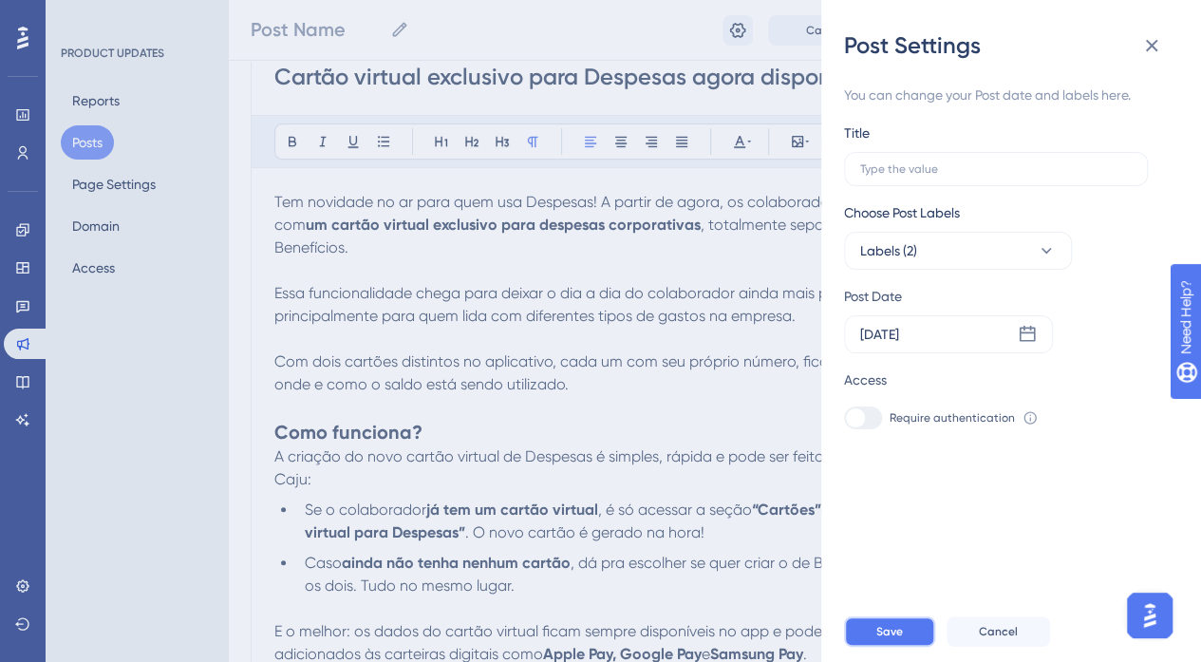
click at [897, 634] on button "Save" at bounding box center [889, 631] width 91 height 30
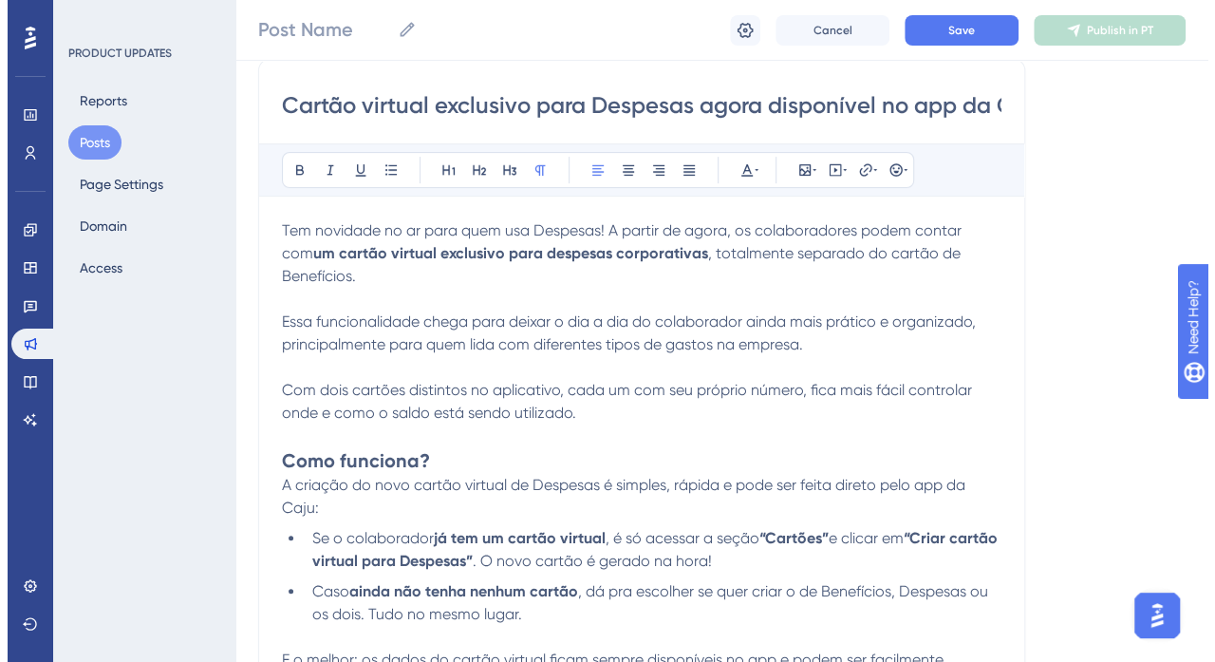
scroll to position [0, 0]
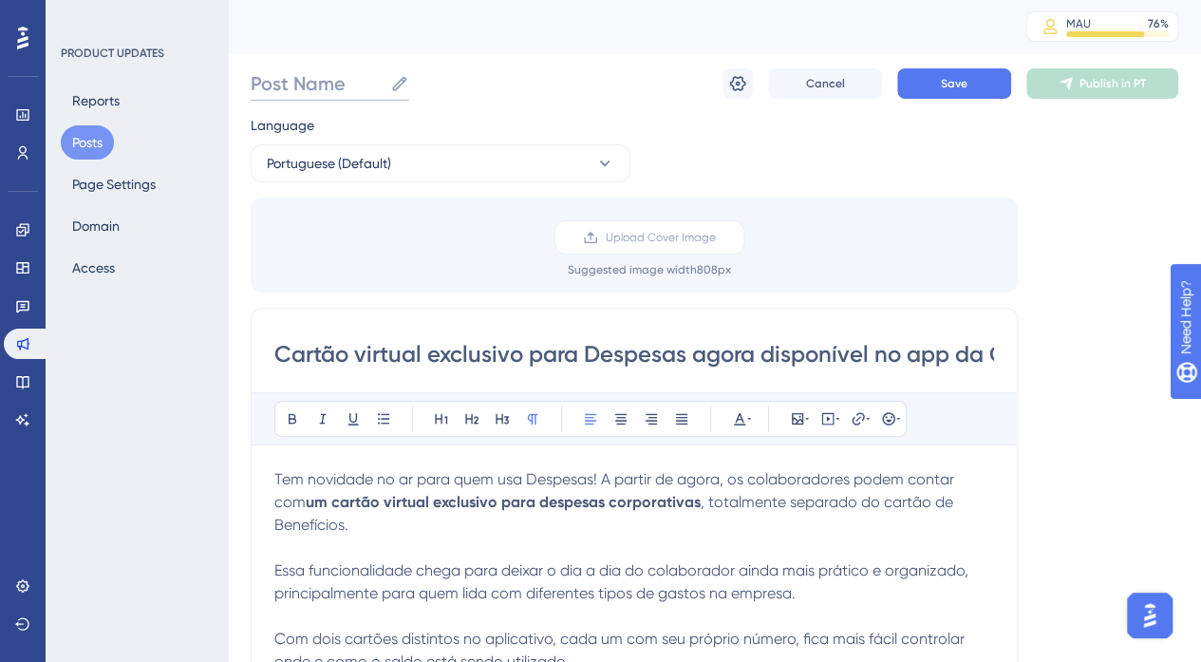
click at [321, 85] on input "Post Name" at bounding box center [317, 83] width 132 height 27
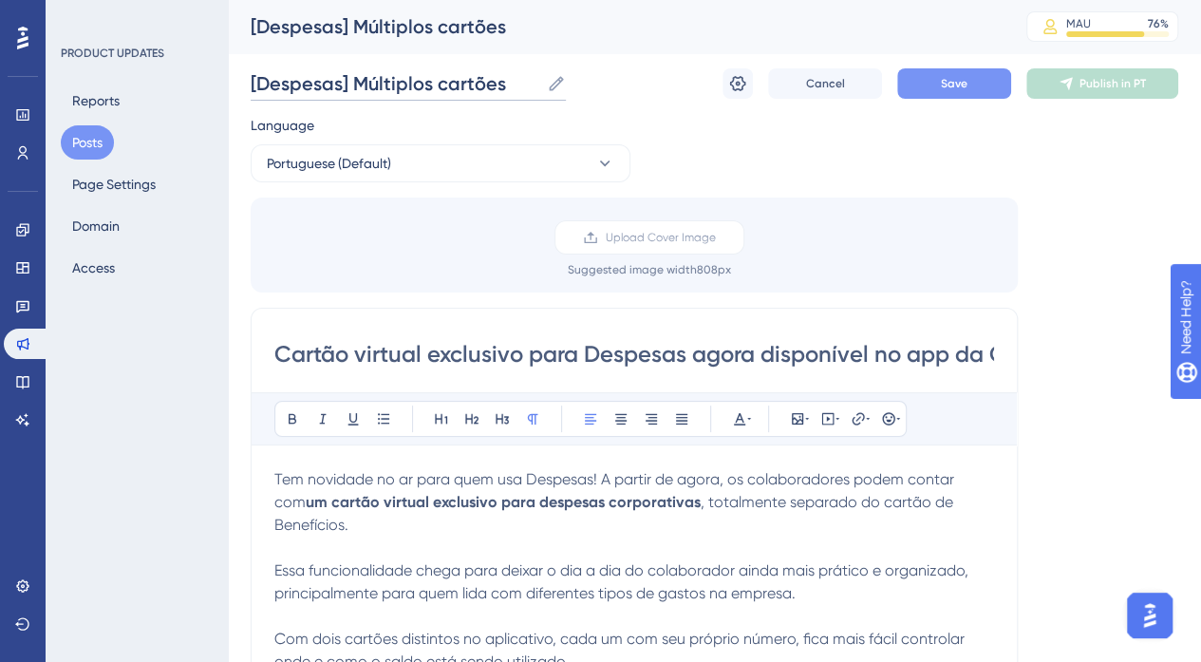
type input "[Despesas] Múltiplos cartões"
click at [939, 91] on button "Save" at bounding box center [954, 83] width 114 height 30
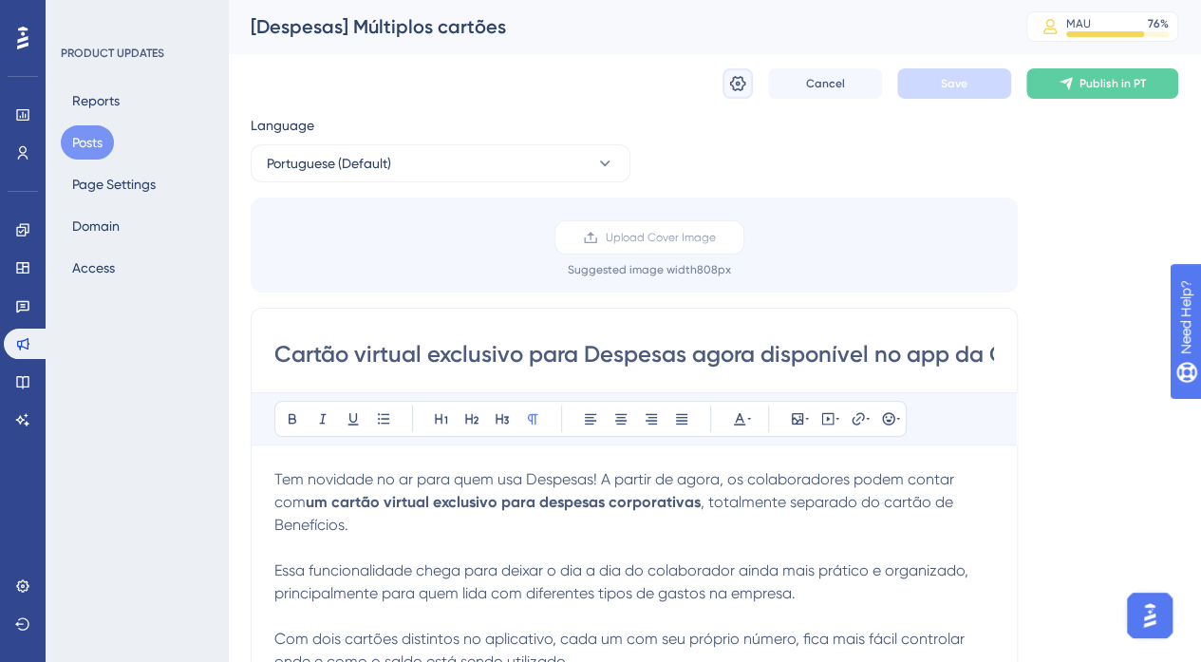
click at [739, 83] on icon at bounding box center [738, 83] width 16 height 15
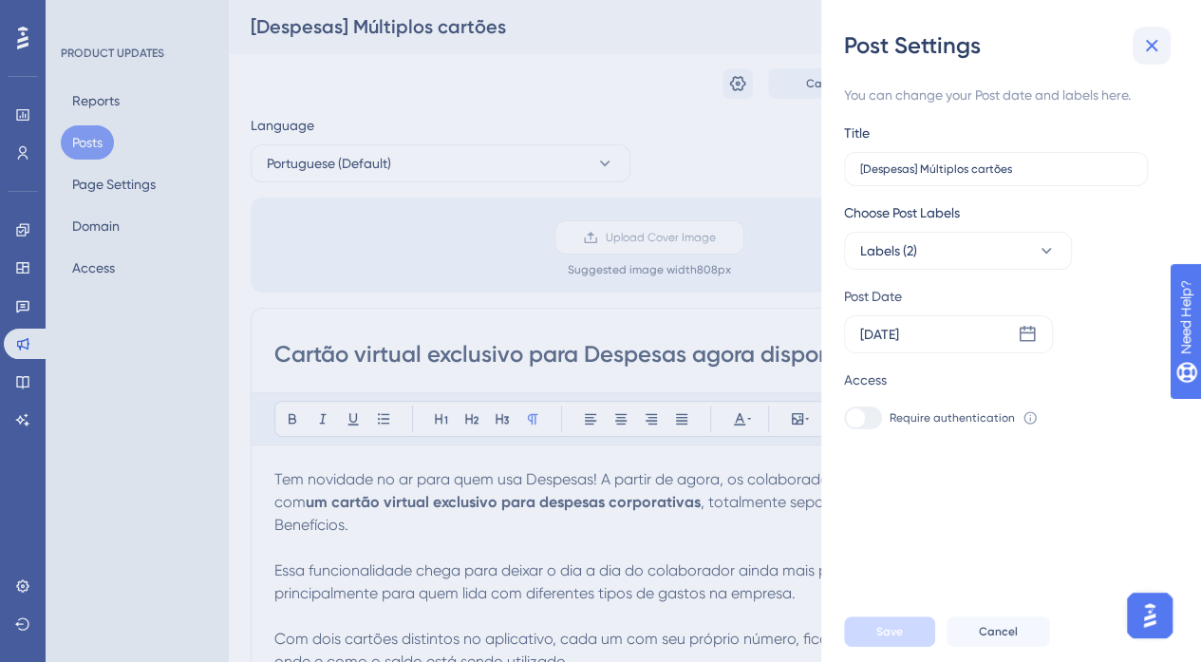
click at [1149, 43] on icon at bounding box center [1152, 46] width 12 height 12
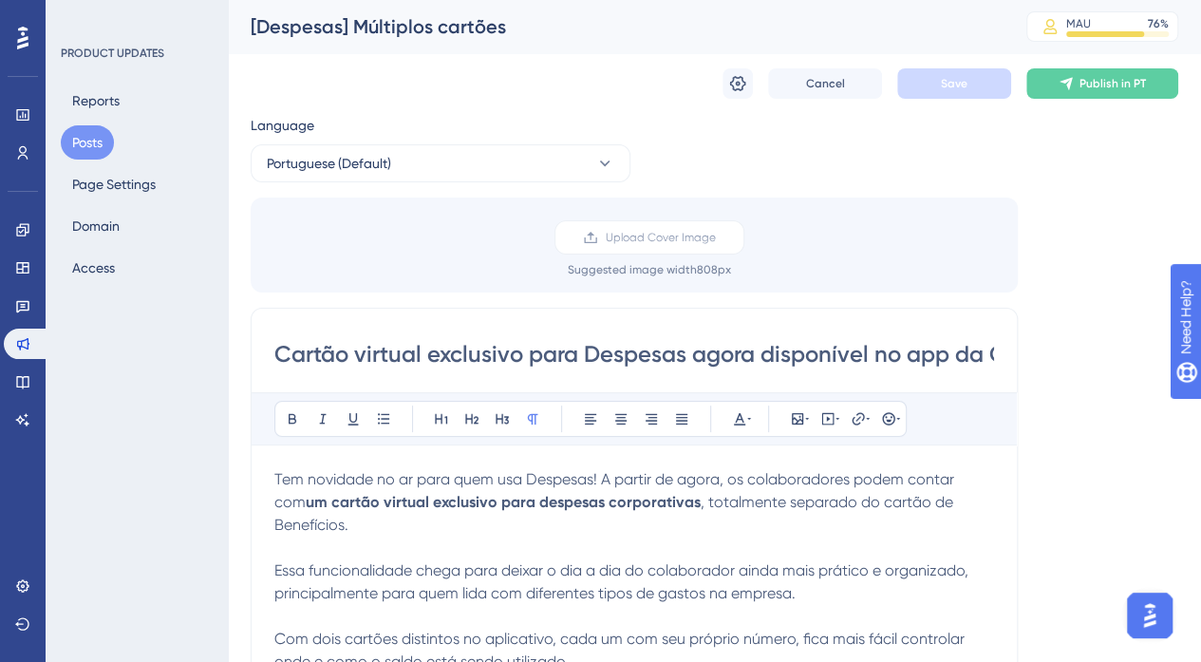
click at [77, 145] on button "Posts" at bounding box center [87, 142] width 53 height 34
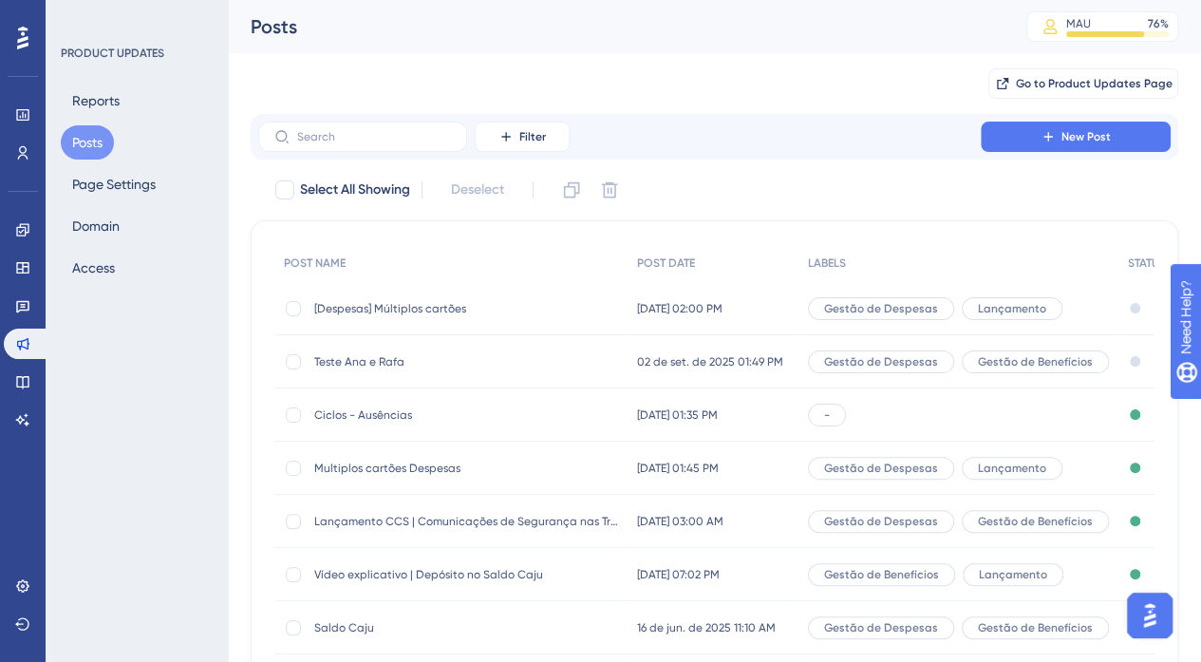
click at [509, 318] on div "[Despesas] Múltiplos cartões [Despesas] Múltiplos cartões" at bounding box center [466, 308] width 304 height 53
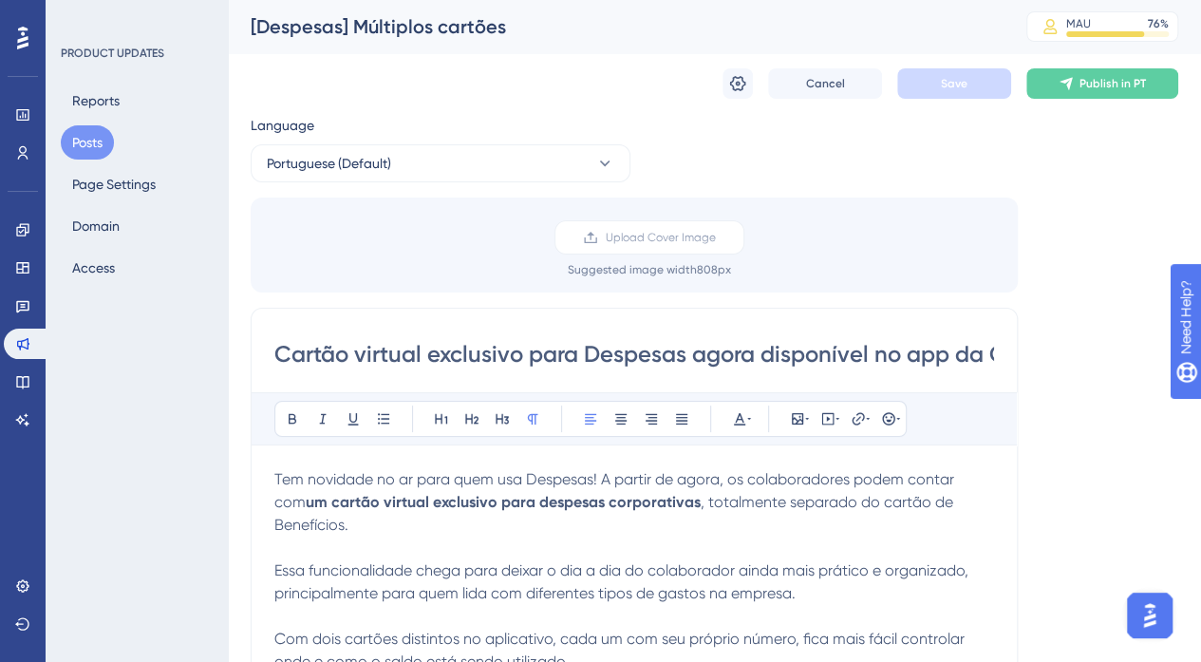
scroll to position [0, 44]
drag, startPoint x: 866, startPoint y: 353, endPoint x: 1055, endPoint y: 334, distance: 189.9
click at [876, 356] on input "Cartão virtual exclusivo para Despesas agora disponível no app da Caju" at bounding box center [634, 354] width 720 height 30
drag, startPoint x: 824, startPoint y: 354, endPoint x: 1071, endPoint y: 339, distance: 247.4
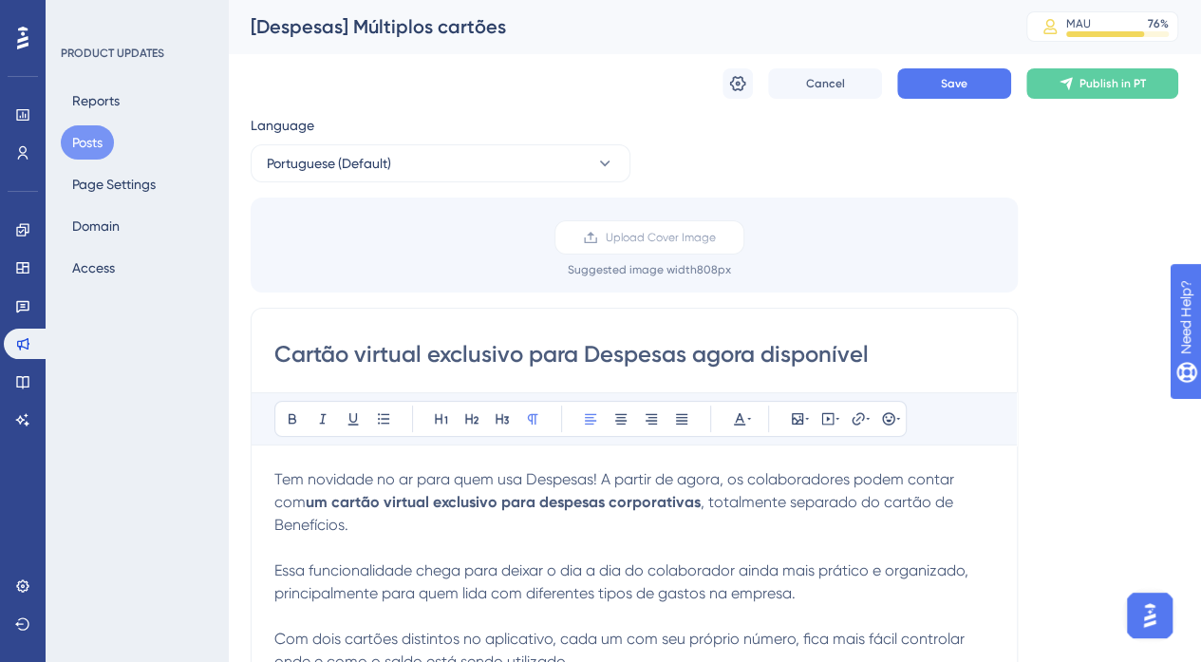
type input "Cartão virtual exclusivo para Despesas agora disponível"
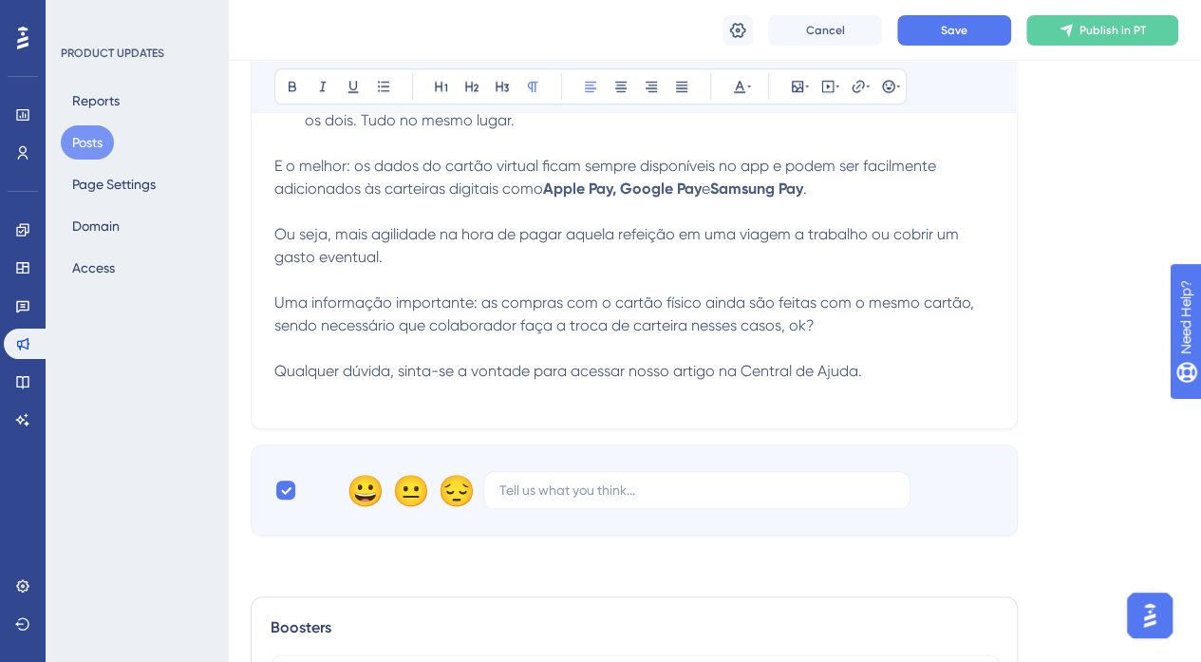
scroll to position [665, 0]
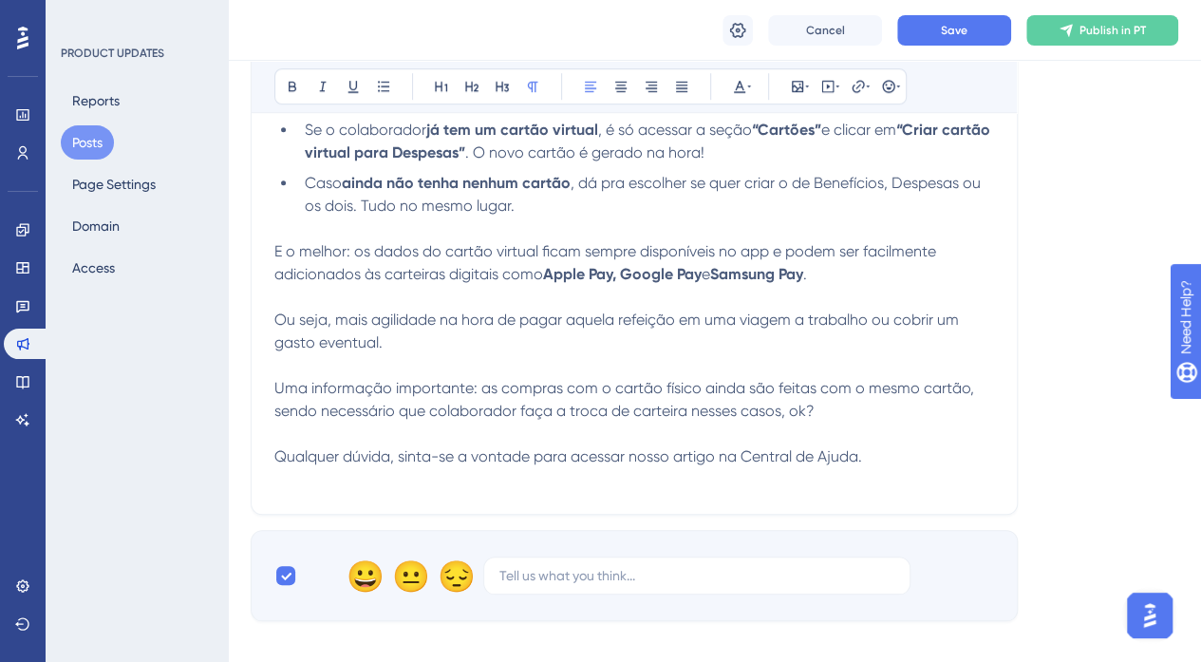
click at [871, 390] on p "Uma informação importante: as compras com o cartão físico ainda são feitas com …" at bounding box center [634, 400] width 720 height 46
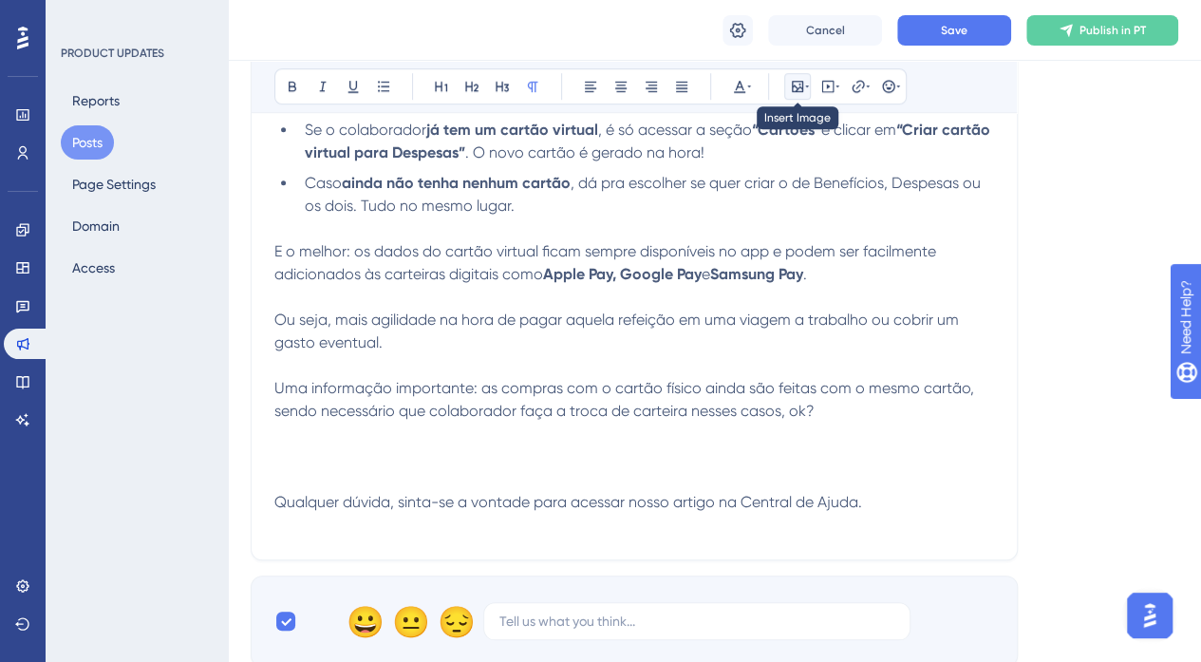
click at [803, 74] on button at bounding box center [797, 86] width 27 height 27
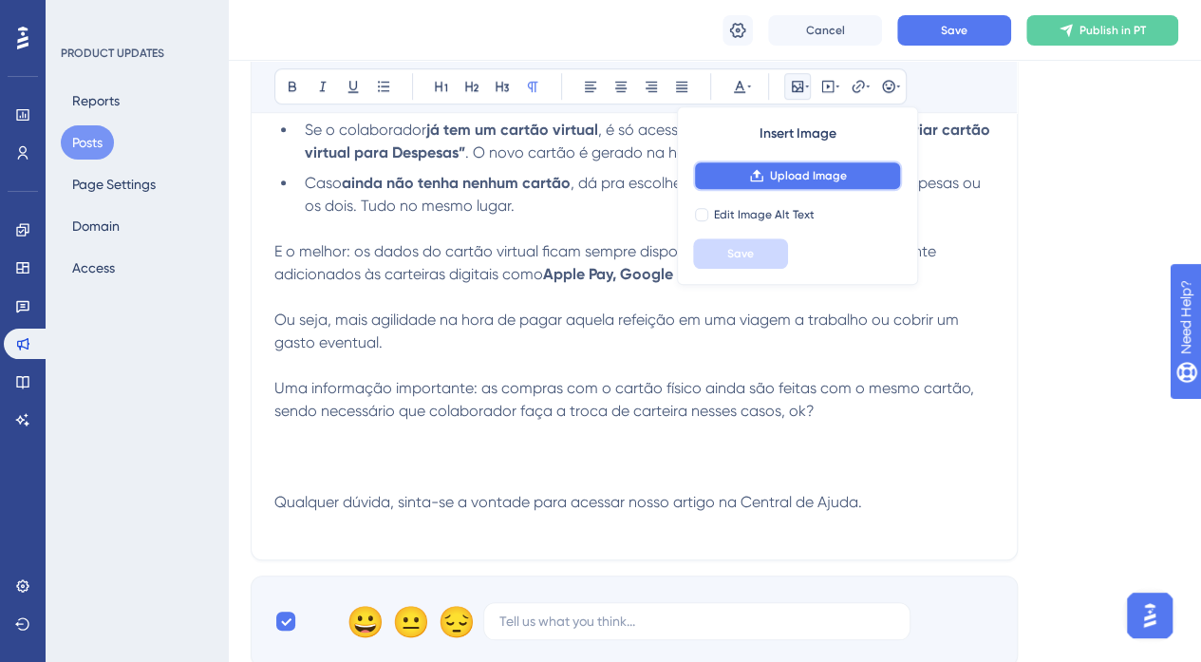
click at [796, 164] on button "Upload Image" at bounding box center [797, 175] width 209 height 30
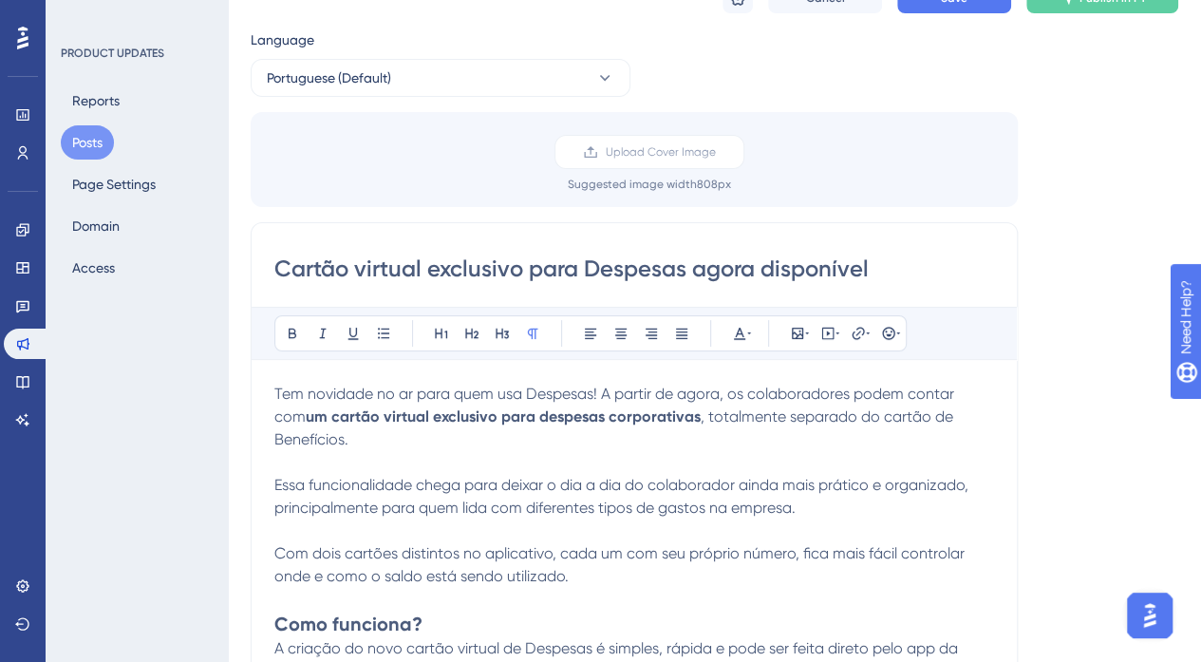
scroll to position [0, 0]
